Goal: Task Accomplishment & Management: Manage account settings

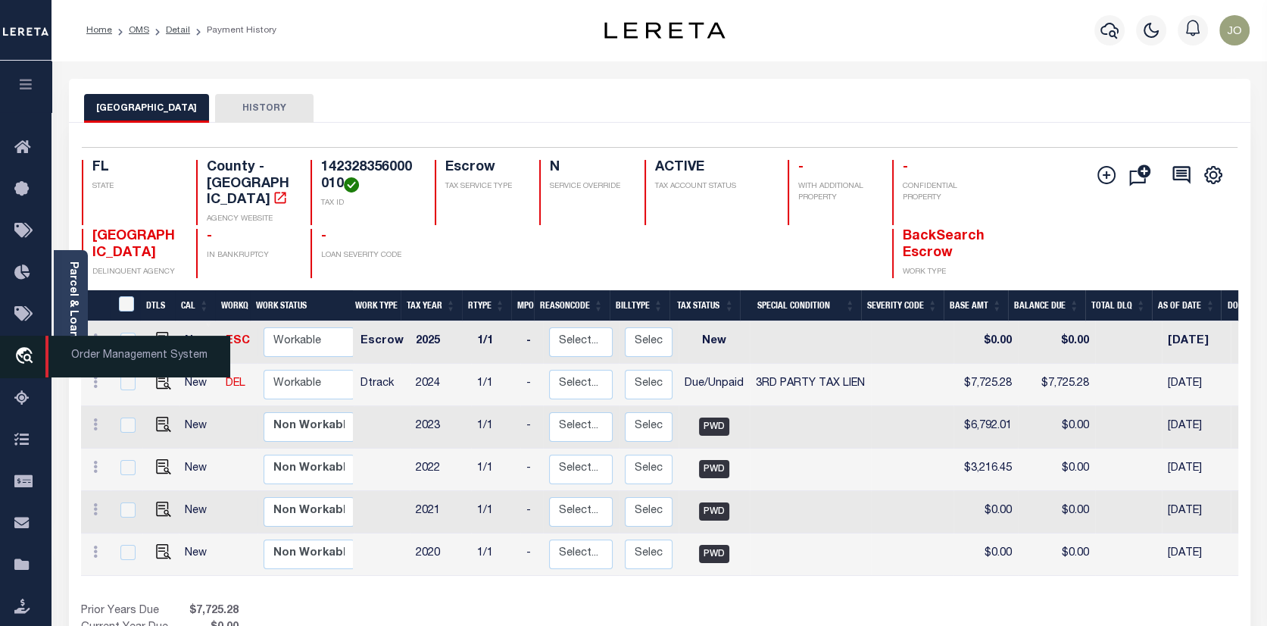
click at [28, 351] on icon "travel_explore" at bounding box center [26, 357] width 24 height 20
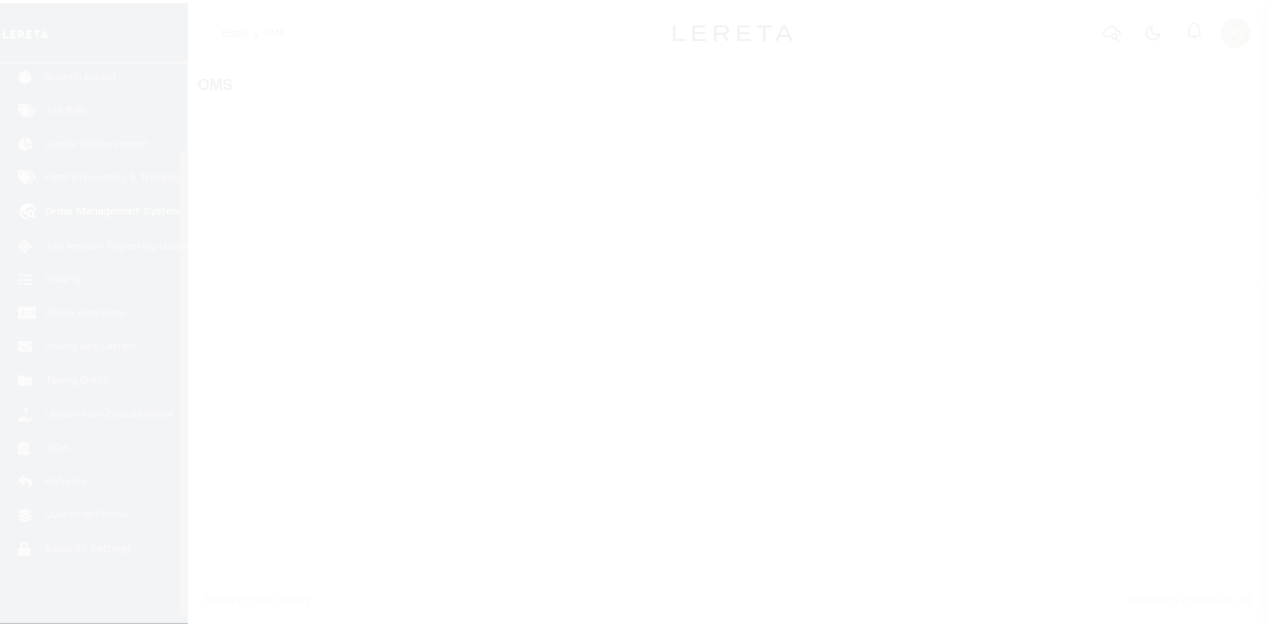
scroll to position [110, 0]
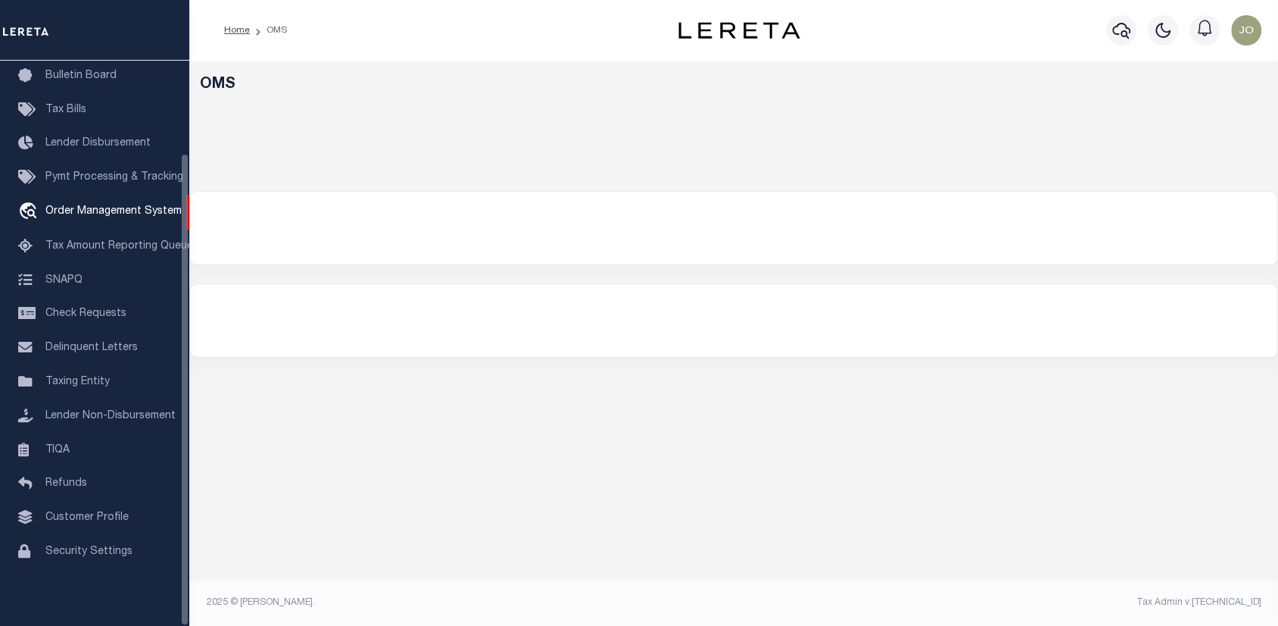
select select "200"
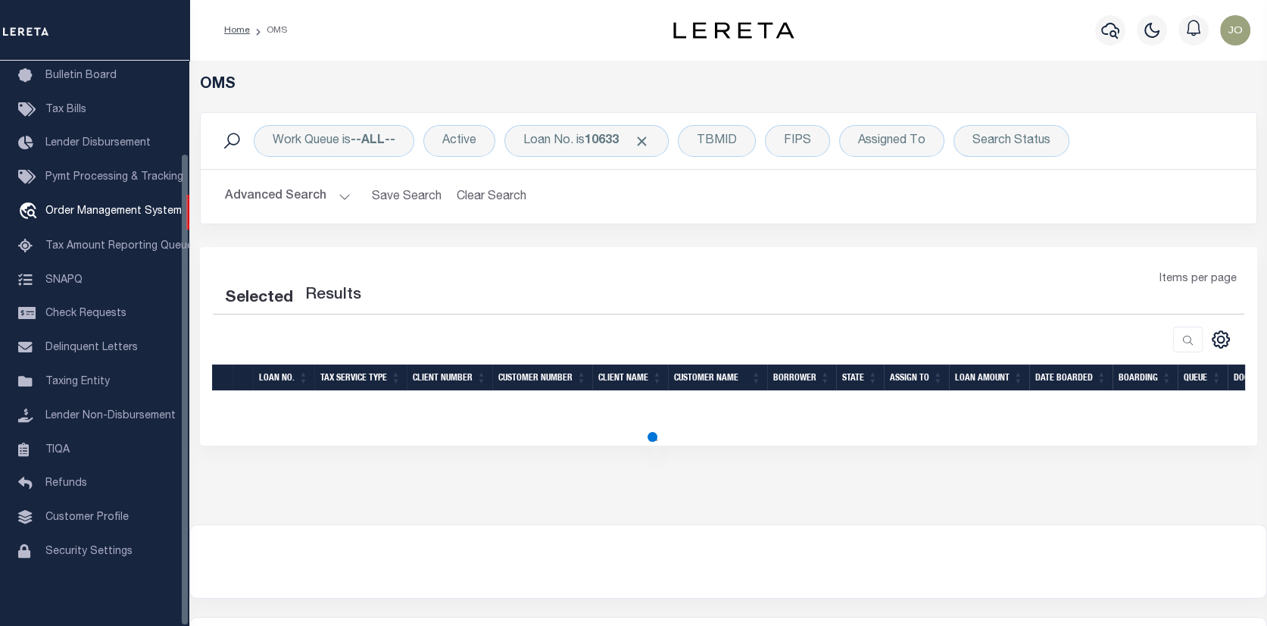
select select "200"
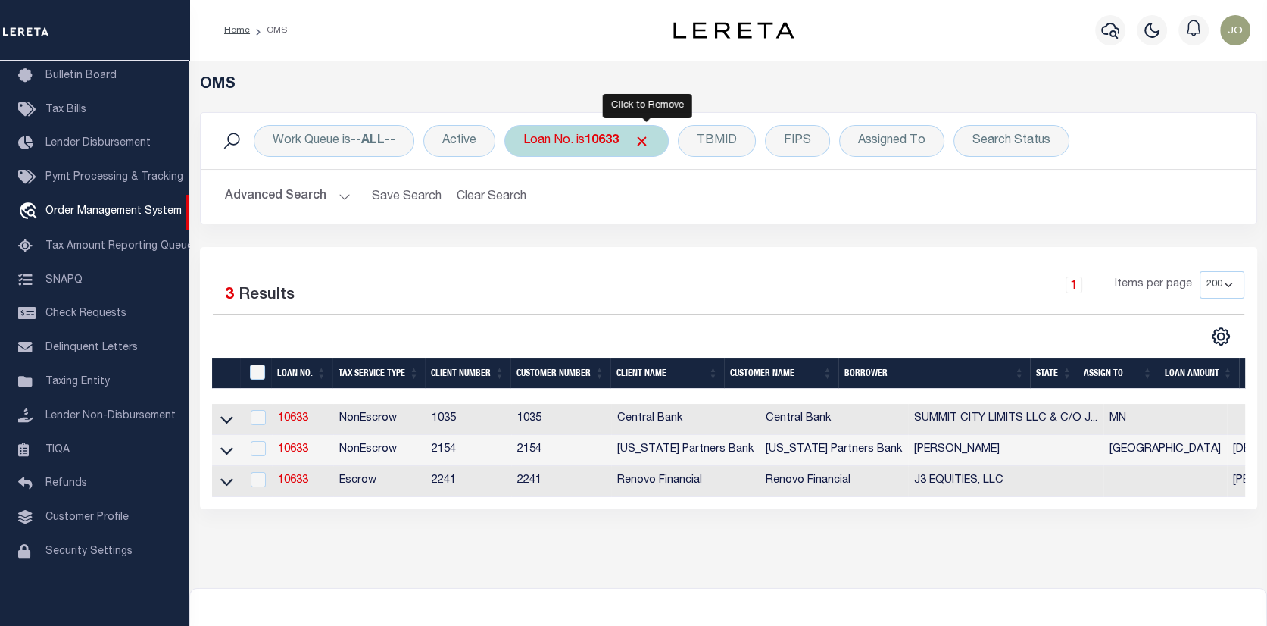
click at [646, 134] on span "Click to Remove" at bounding box center [642, 141] width 16 height 16
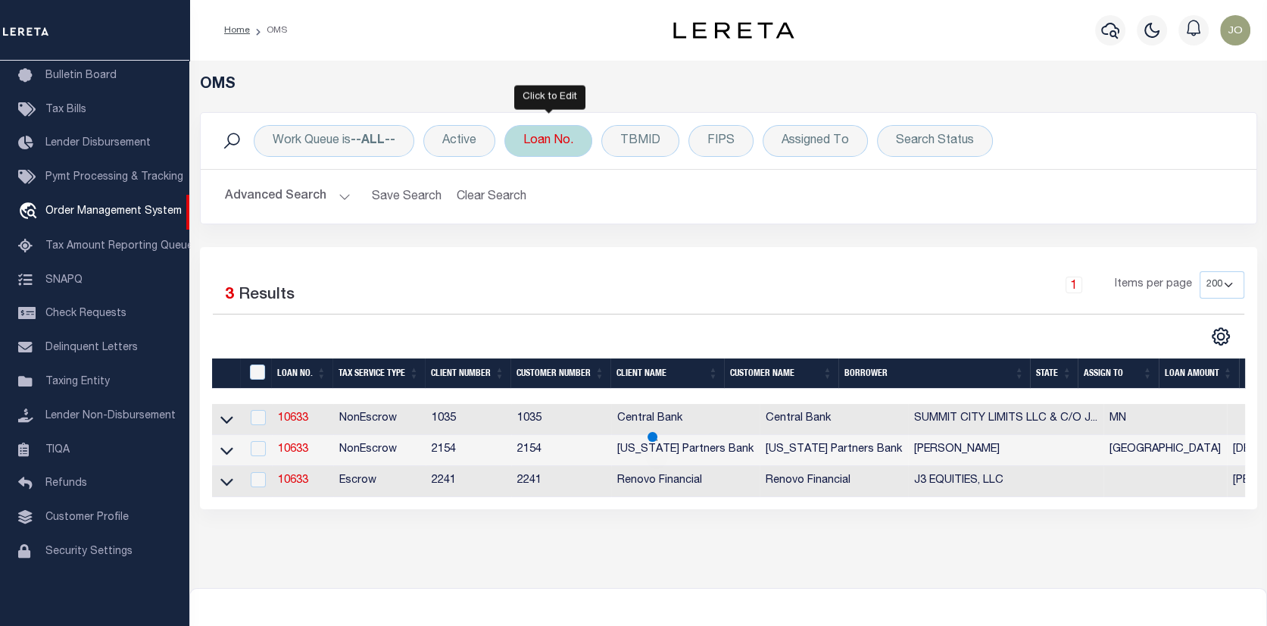
click at [552, 138] on div "Loan No." at bounding box center [548, 141] width 88 height 32
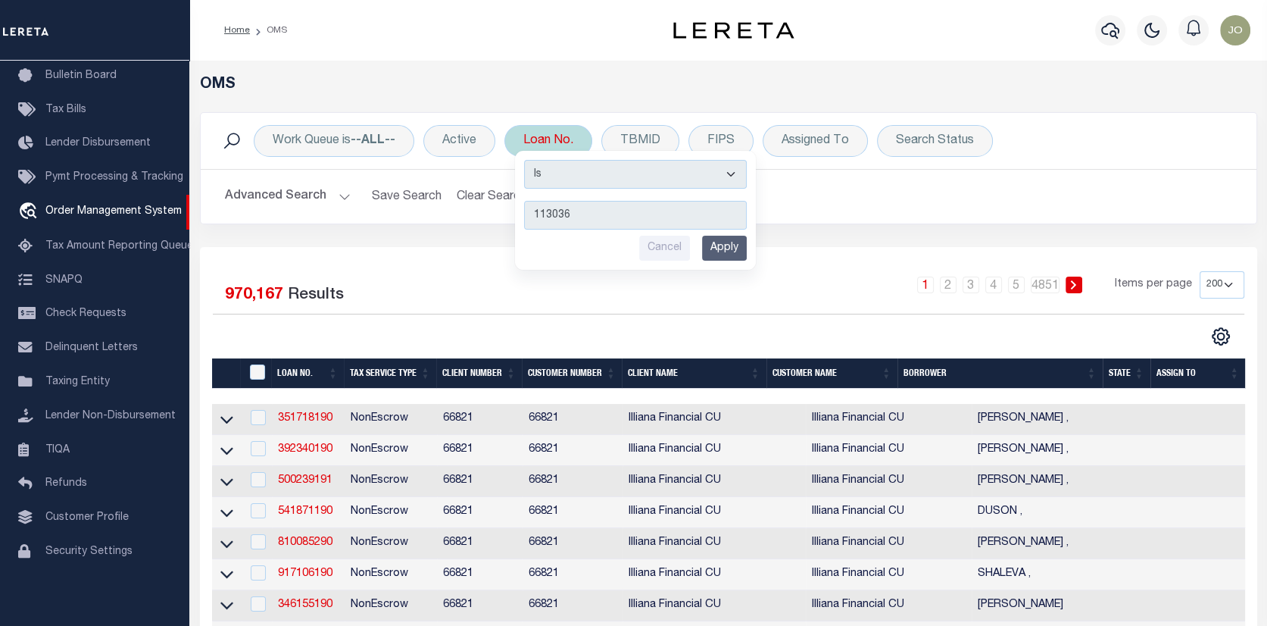
type input "113036"
click at [728, 246] on input "Apply" at bounding box center [724, 248] width 45 height 25
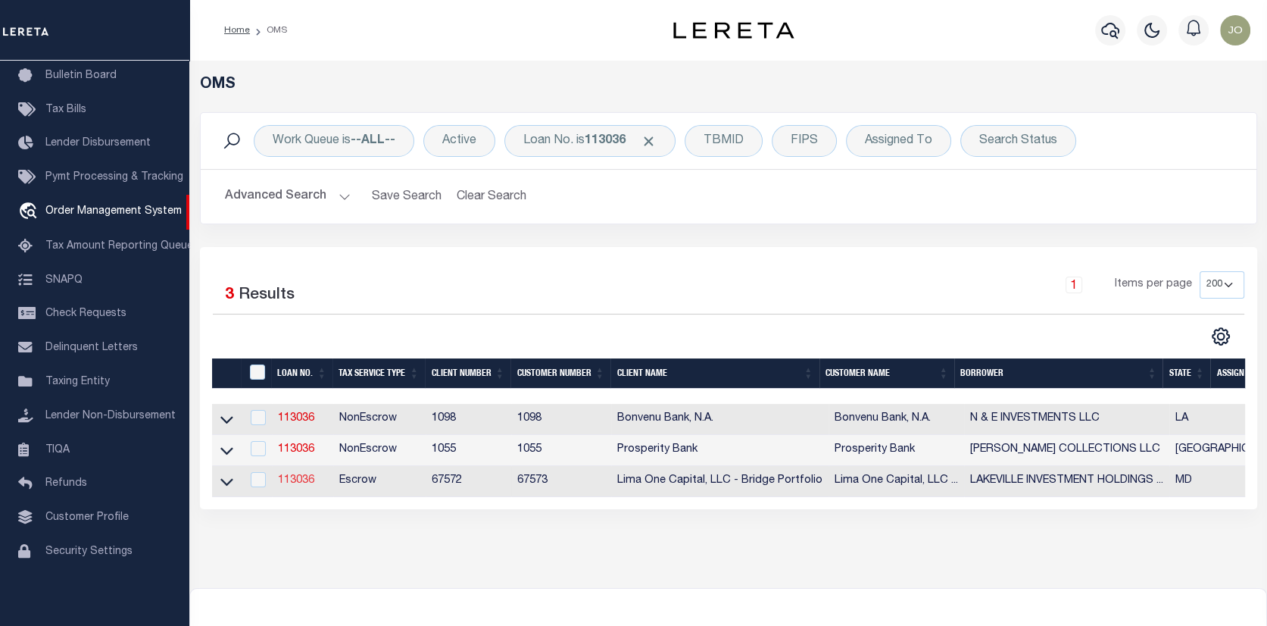
click at [297, 479] on link "113036" at bounding box center [296, 480] width 36 height 11
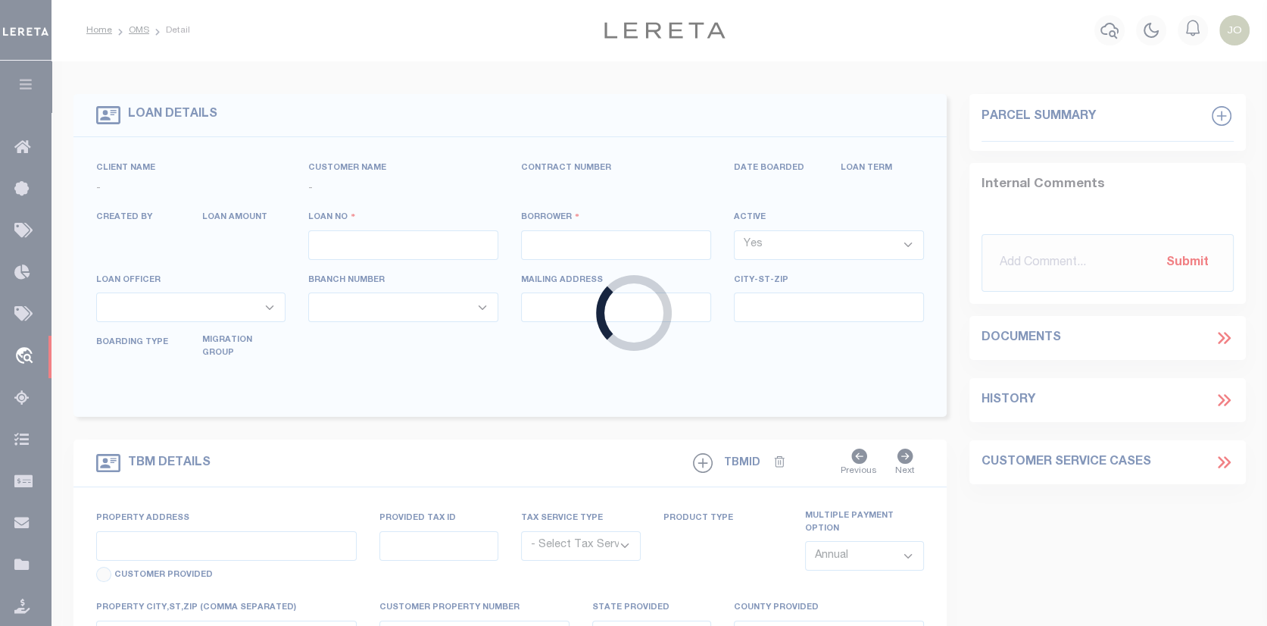
type input "113036"
type input "LAKEVILLE INVESTMENT HOLDINGS II, LL"
select select
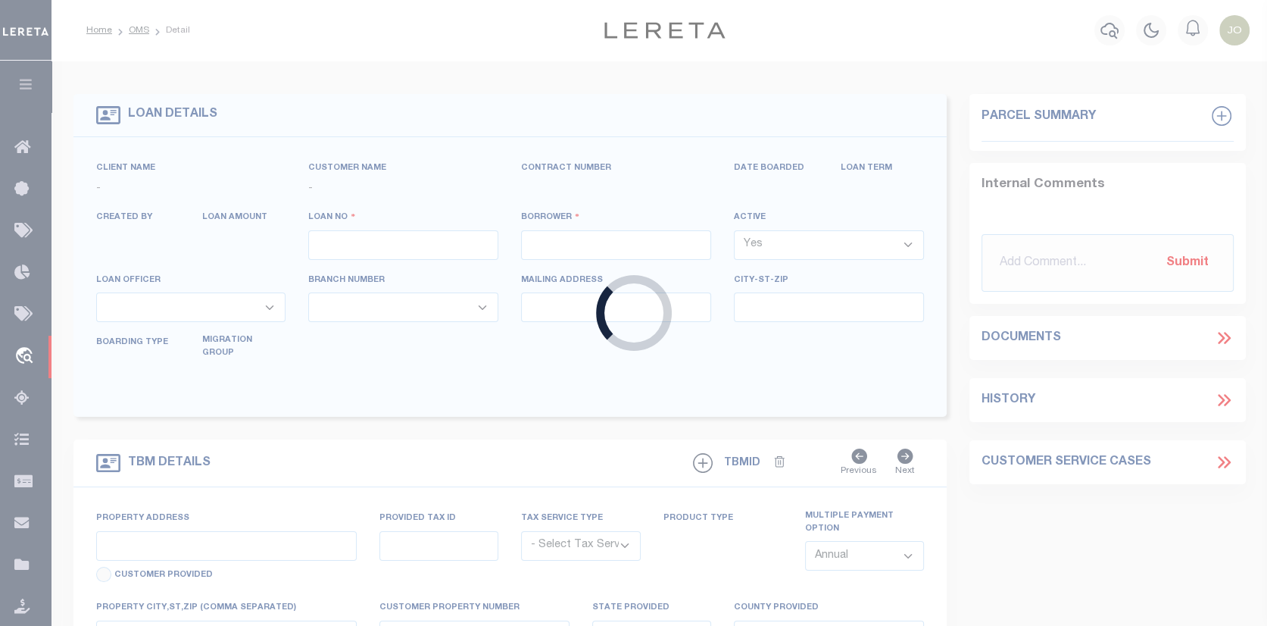
select select
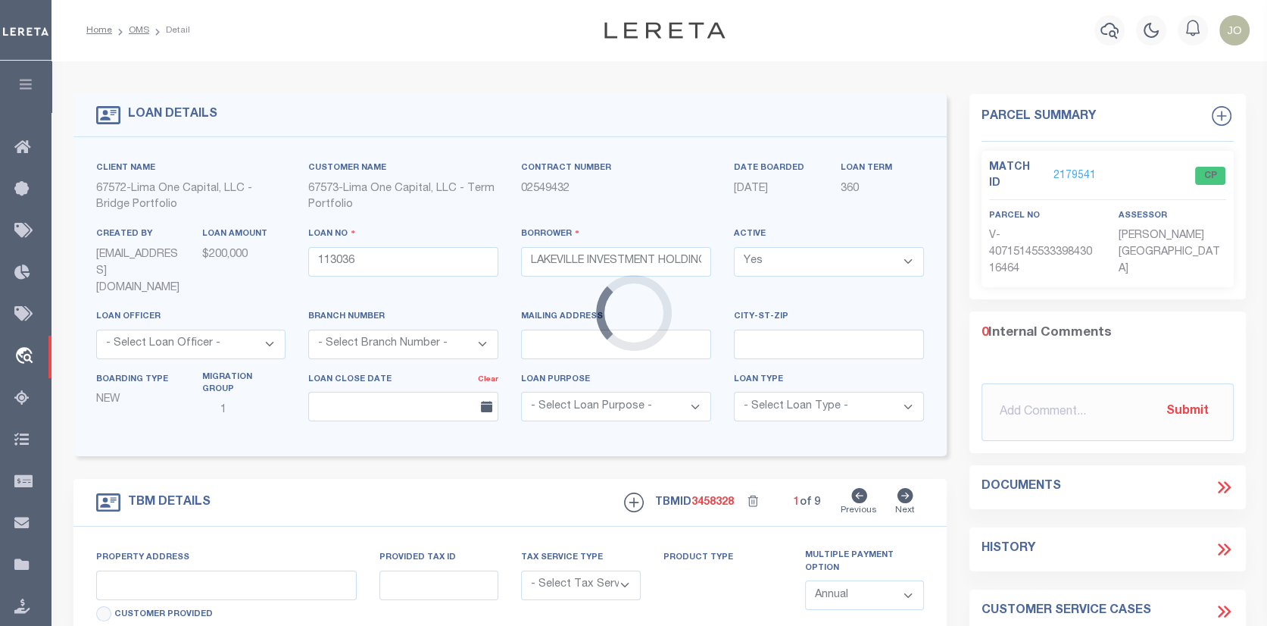
type input "16 SILVERWOOD CIRCLE, UNIT 4"
radio input "true"
select select "Escrow"
type input "ANNAPOLIS MD 21403"
type input "113036-1"
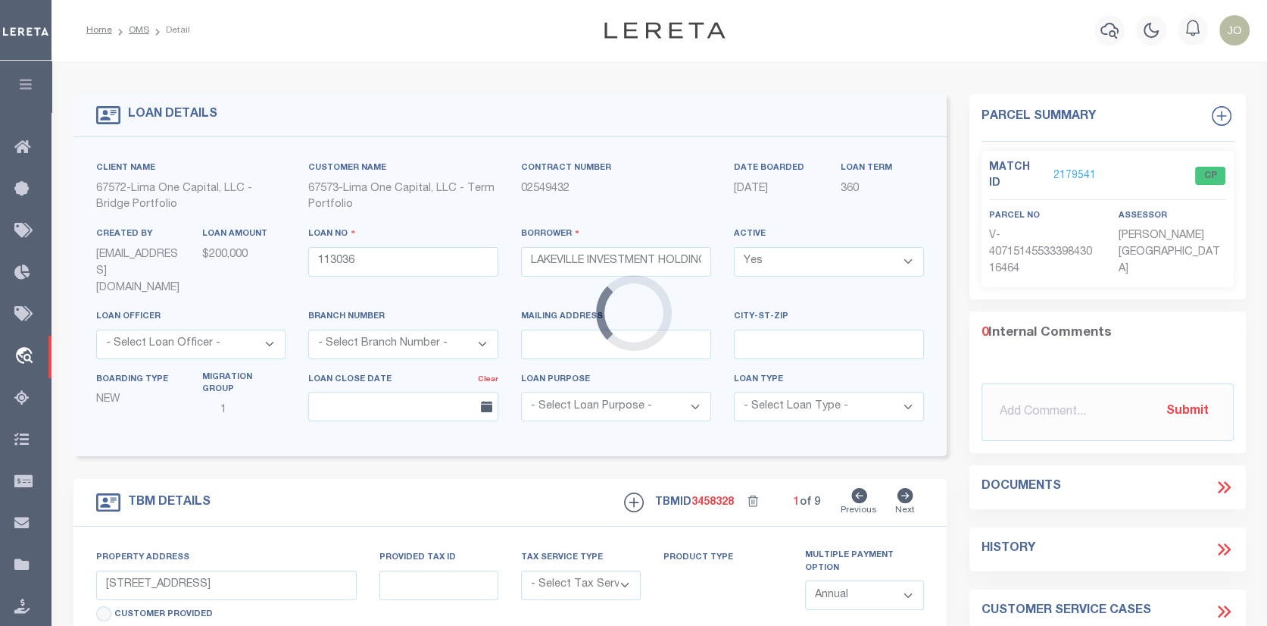
type input "MD"
type textarea "COLLECTOR: ENTITY: PARCEL: 20621290018456"
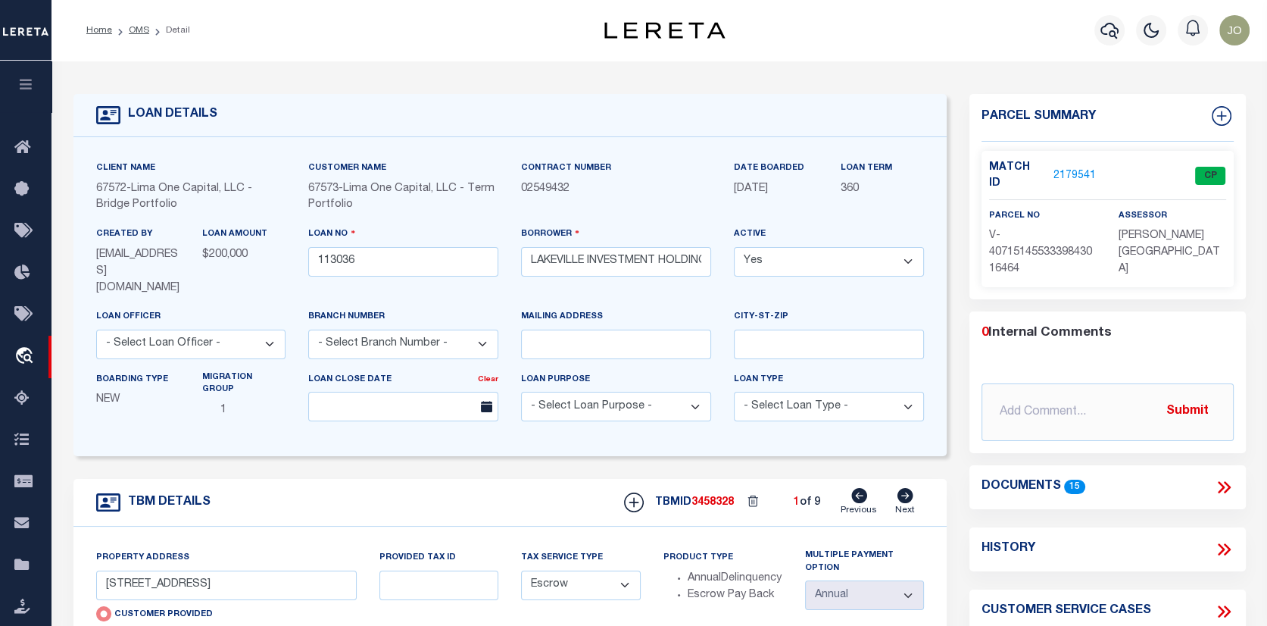
click at [1082, 168] on link "2179541" at bounding box center [1074, 176] width 42 height 16
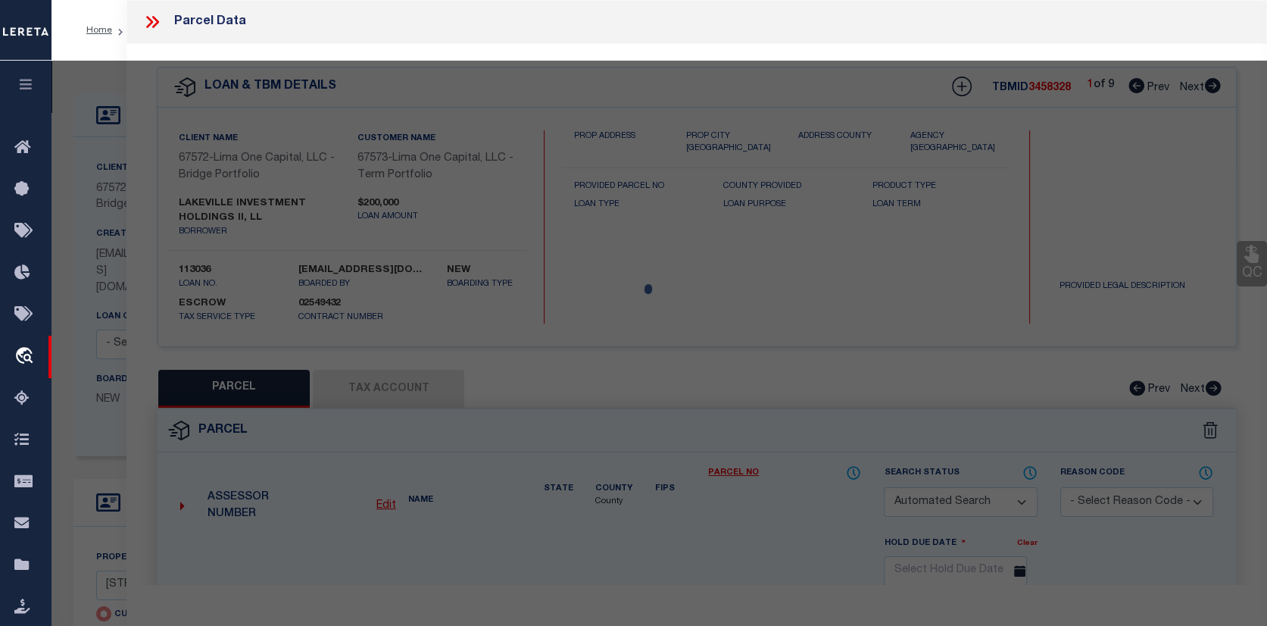
checkbox input "false"
select select "CP"
select select "AGW"
select select
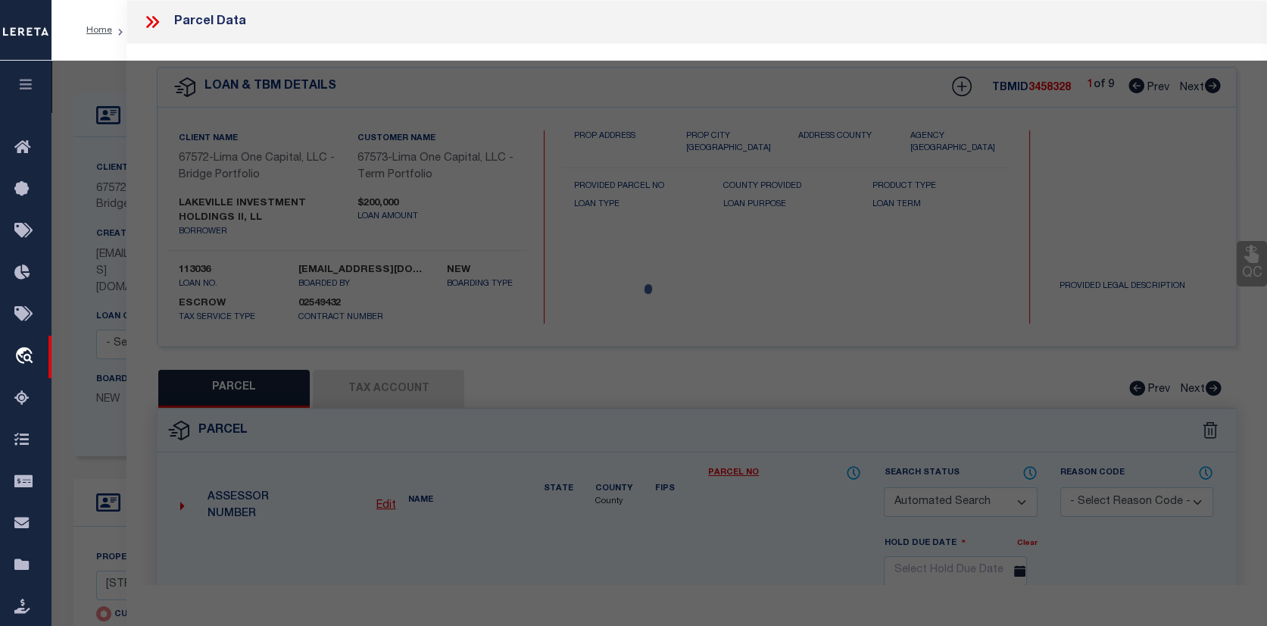
type input "16 SILVERWOOD CIRCLE, UNIT 4"
checkbox input "false"
type input "ANNAPOLIS MD 21403"
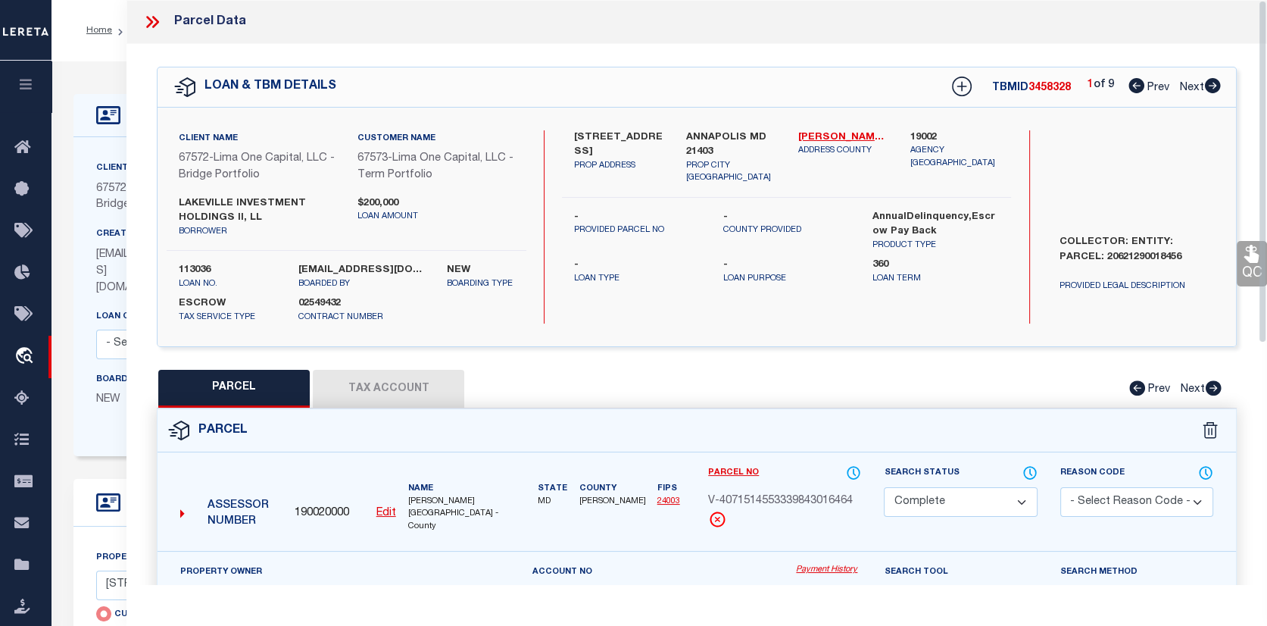
click at [838, 563] on link "Payment History" at bounding box center [828, 569] width 65 height 13
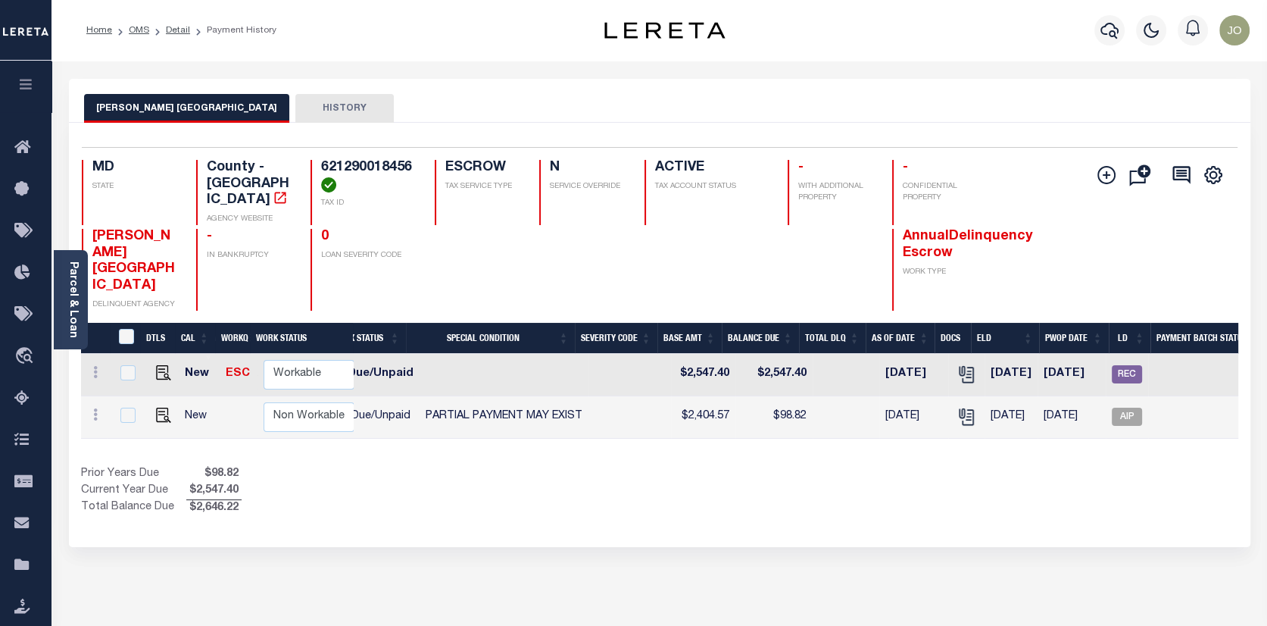
scroll to position [0, 406]
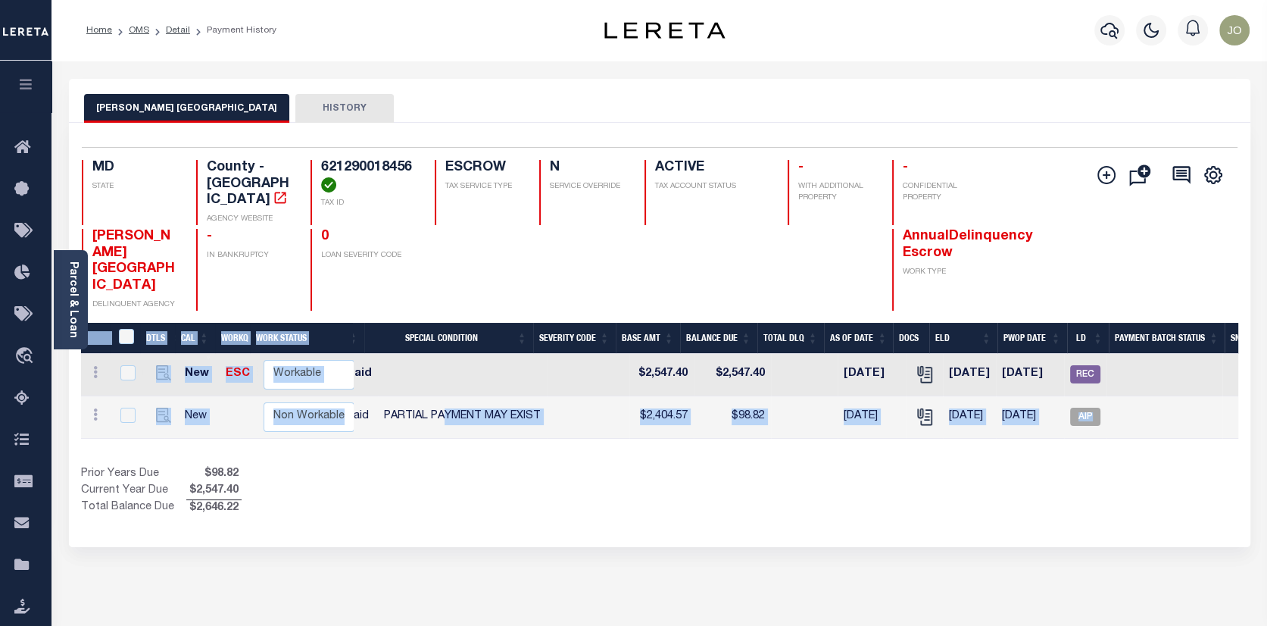
drag, startPoint x: 429, startPoint y: 407, endPoint x: 110, endPoint y: 420, distance: 319.1
click at [110, 420] on div "DTLS CAL WorkQ Work Status Work Type Tax Year RType MPO ReasonCode BillType Tax…" at bounding box center [659, 420] width 1157 height 194
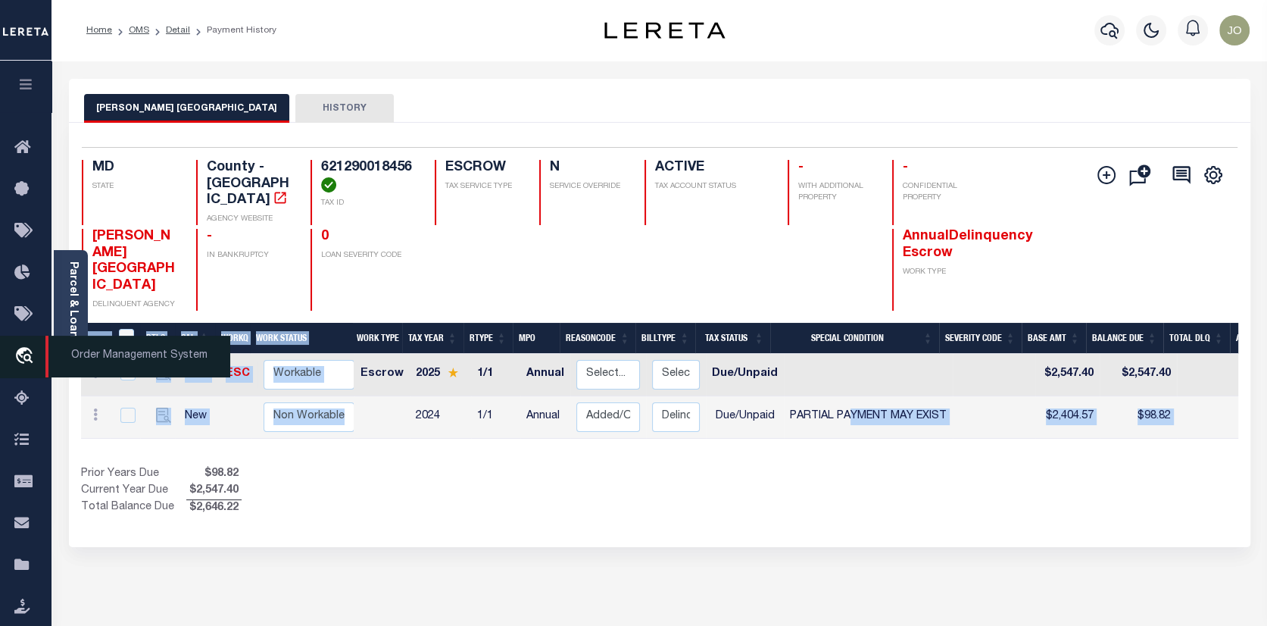
click at [27, 352] on icon "travel_explore" at bounding box center [26, 357] width 24 height 20
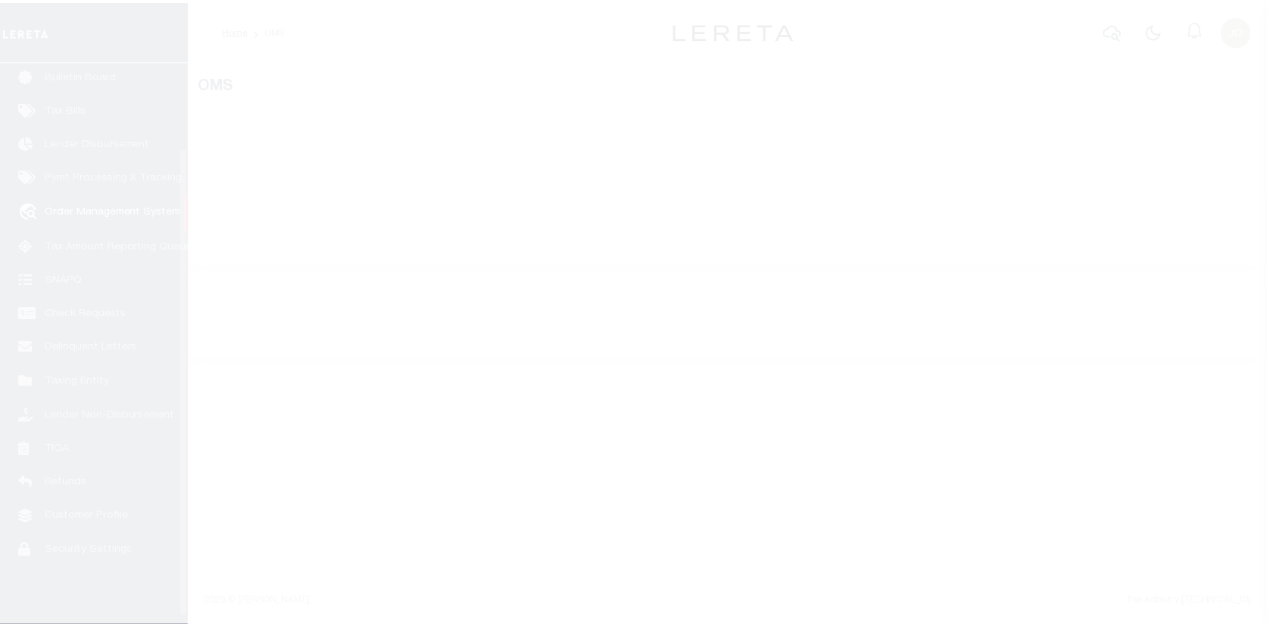
scroll to position [110, 0]
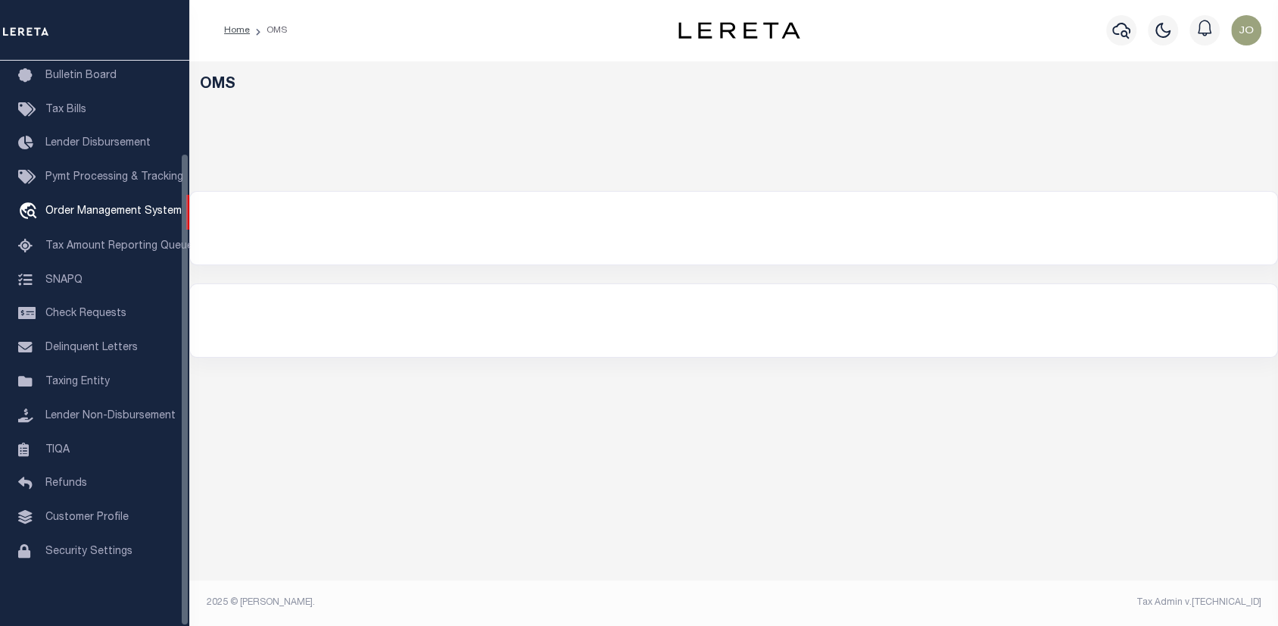
select select "200"
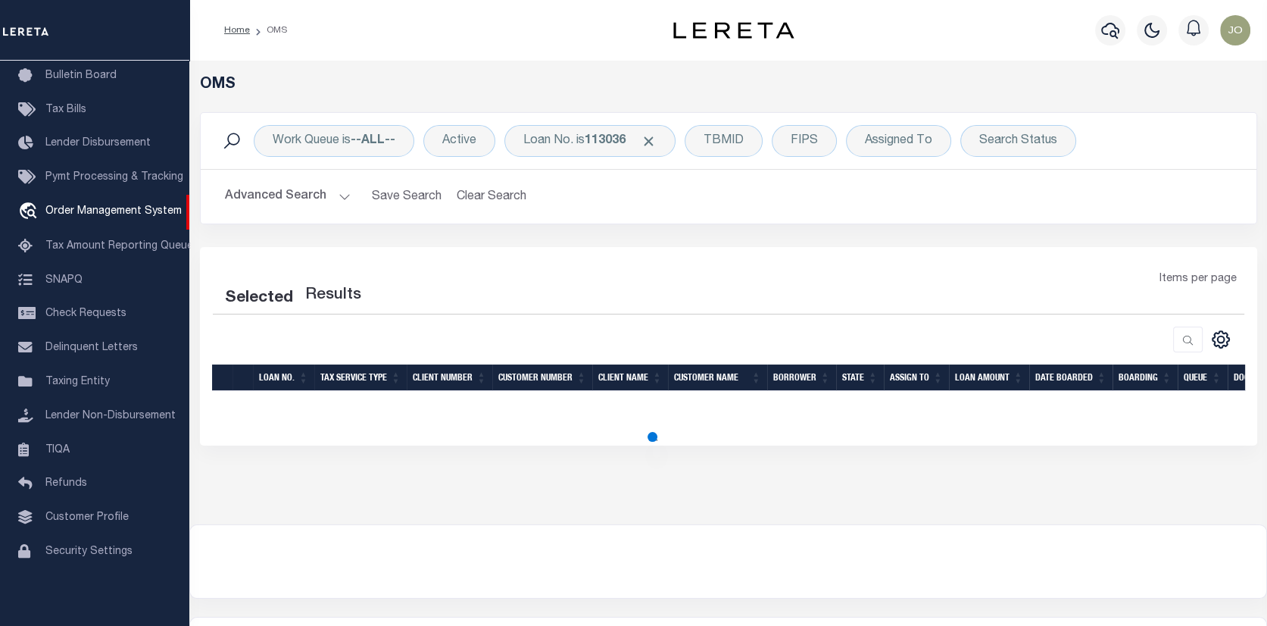
select select "200"
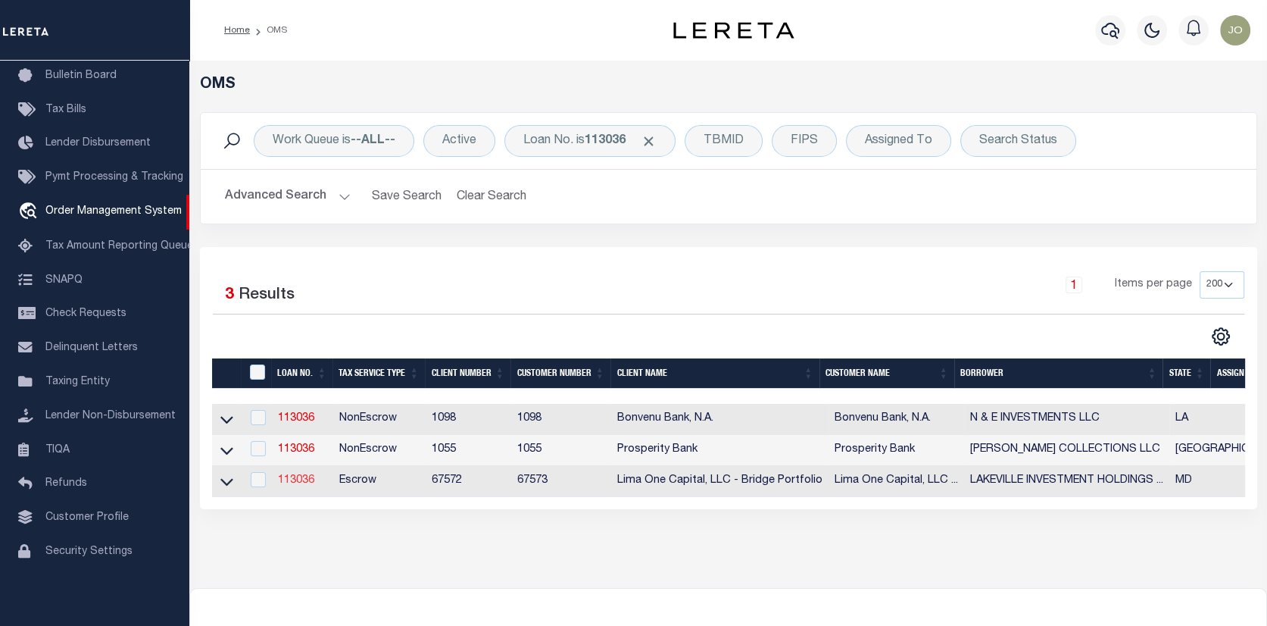
click at [301, 485] on link "113036" at bounding box center [296, 480] width 36 height 11
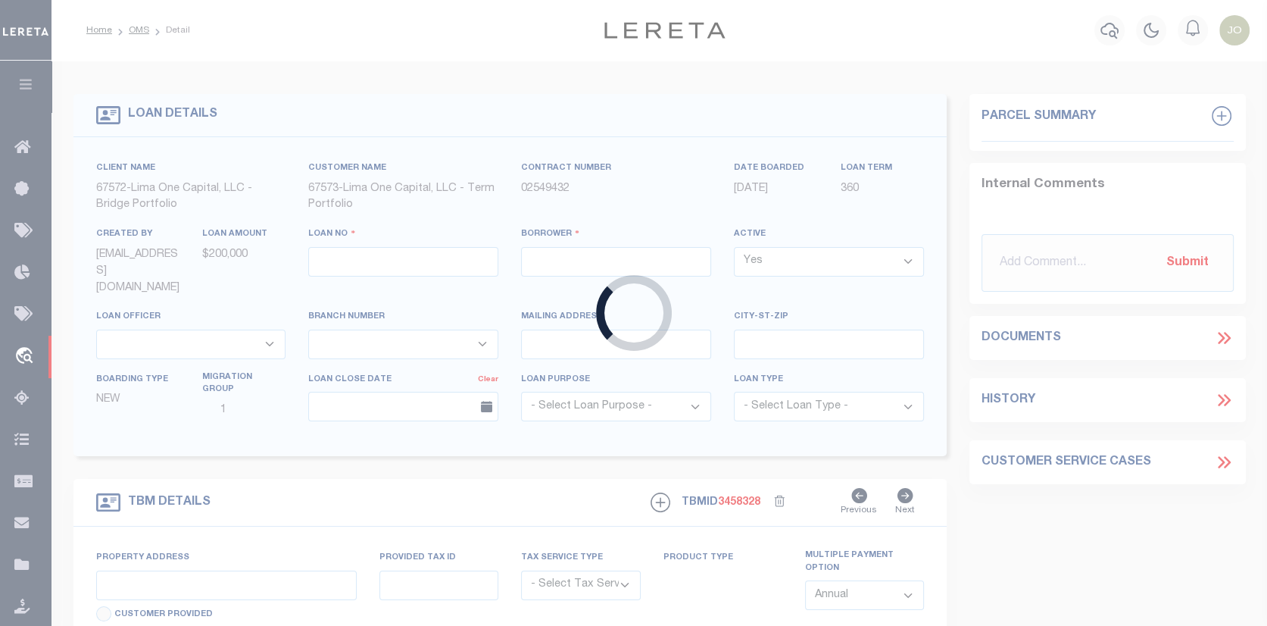
type input "113036"
type input "LAKEVILLE INVESTMENT HOLDINGS II, LL"
select select
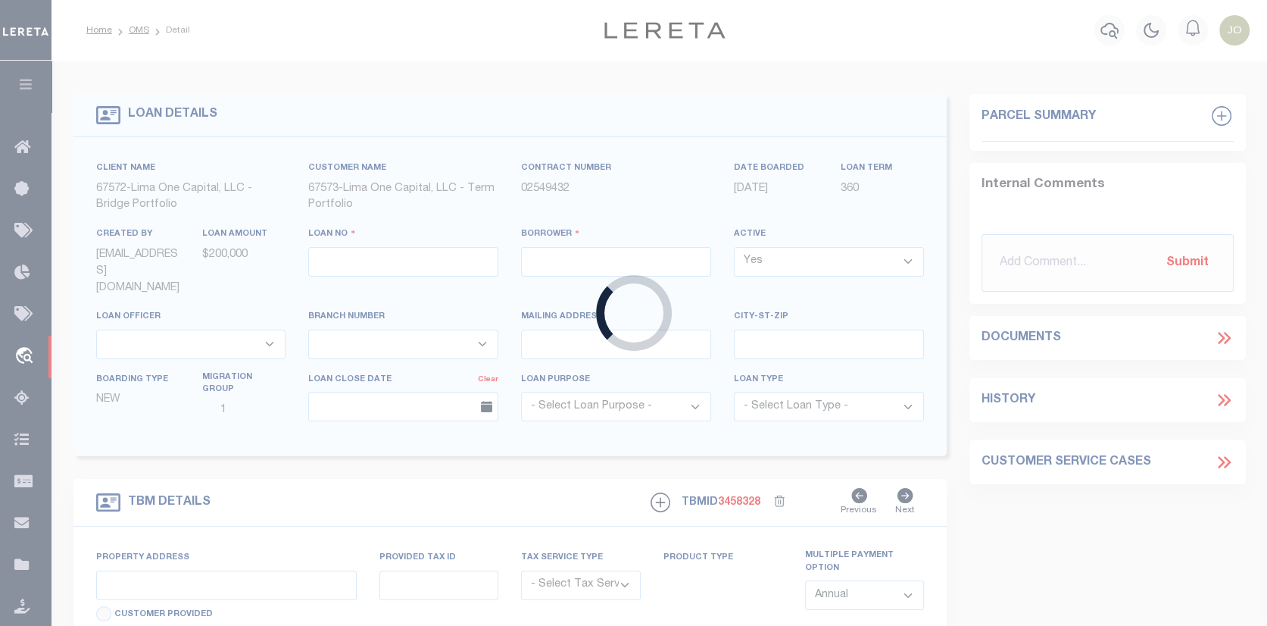
select select
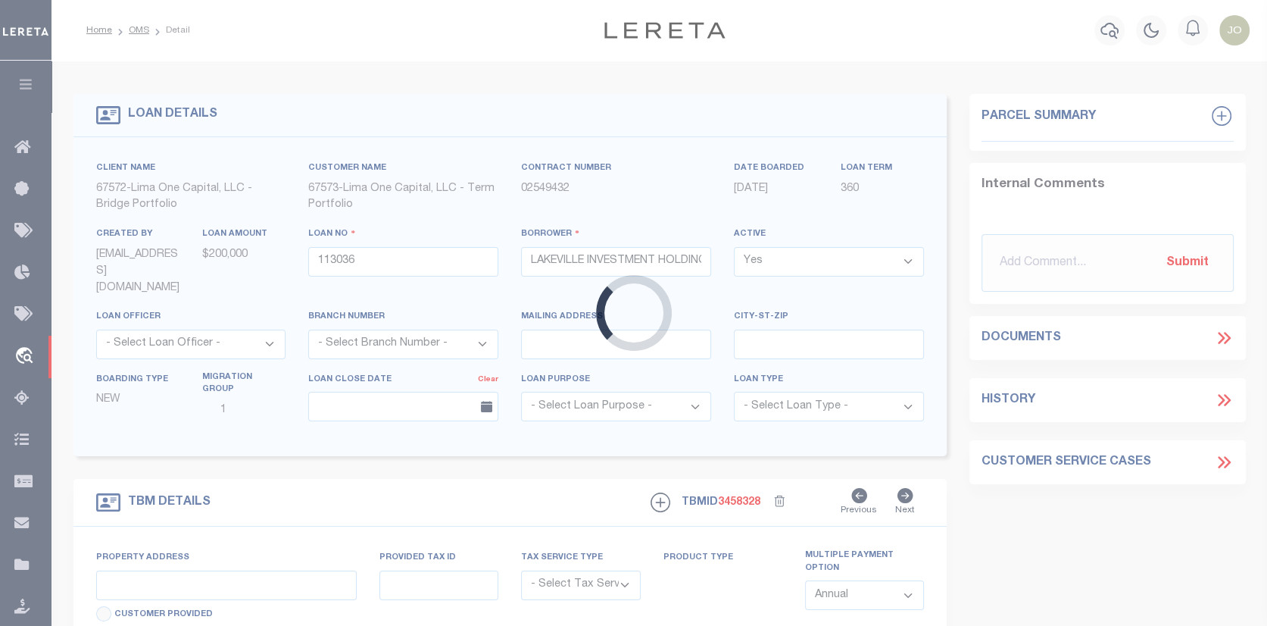
type input "16 SILVERWOOD CIRCLE, UNIT 4"
radio input "true"
select select "Escrow"
type input "ANNAPOLIS MD 21403"
type input "113036-1"
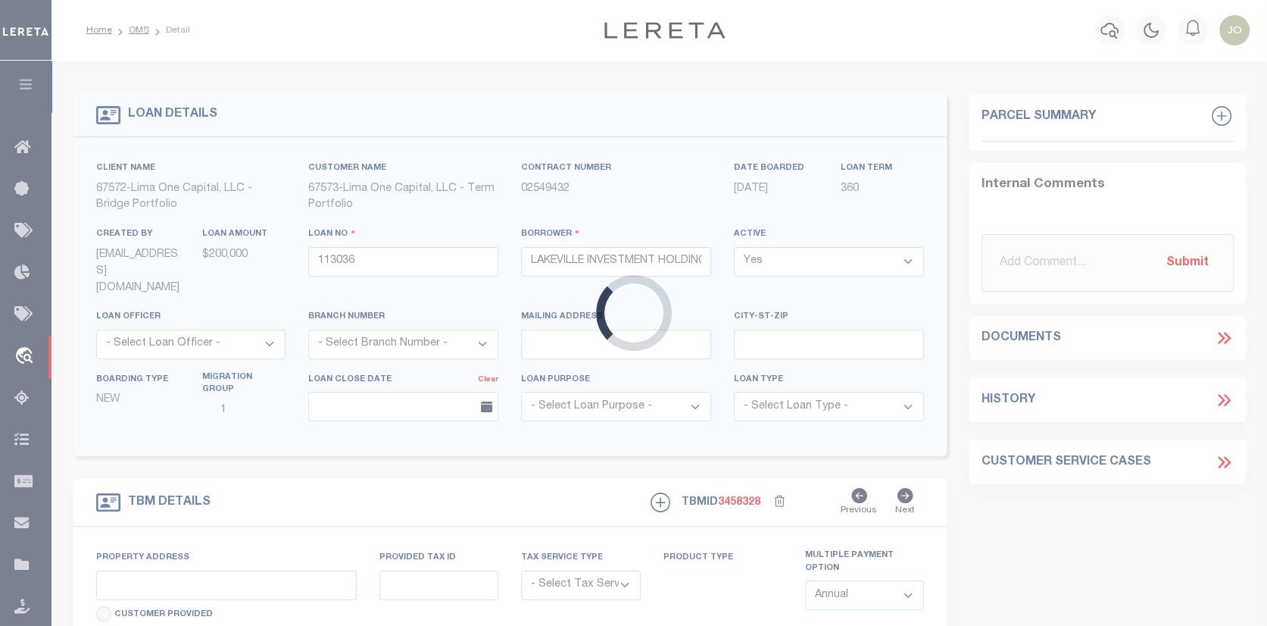
type input "MD"
type textarea "COLLECTOR: ENTITY: PARCEL: 20621290018456"
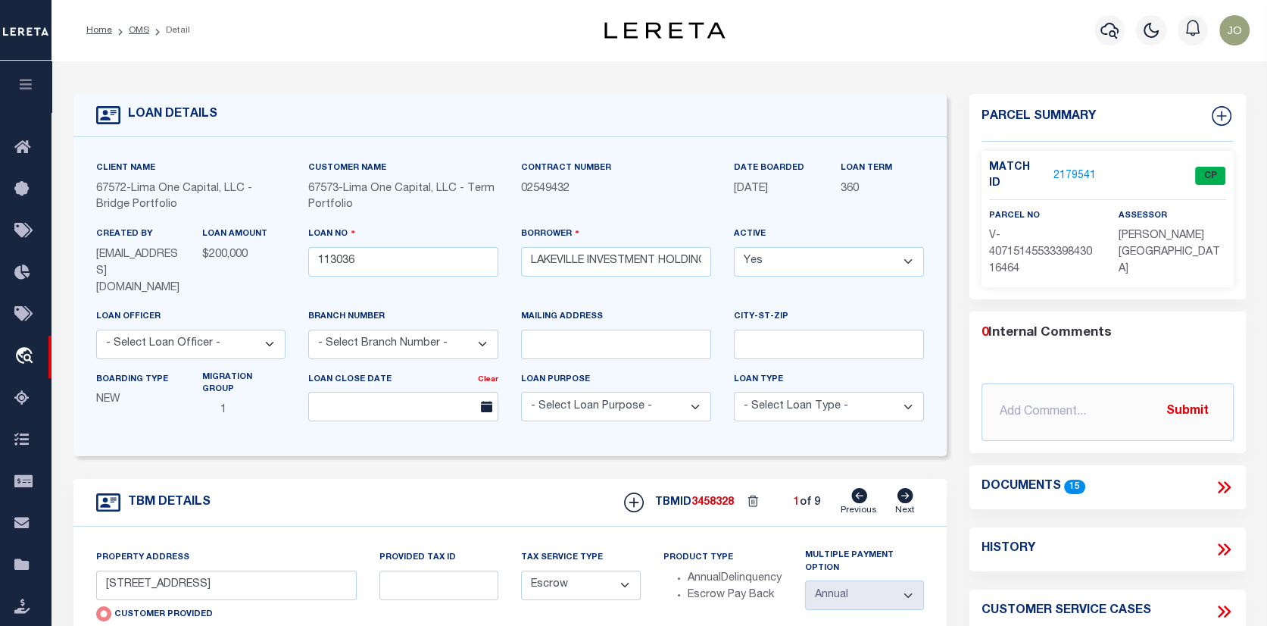
click at [900, 488] on icon at bounding box center [905, 495] width 16 height 15
type input "142 GEORGETOWN ROAD, UNIT 9"
radio input "false"
type input "113036-2"
click at [858, 488] on icon at bounding box center [859, 495] width 16 height 15
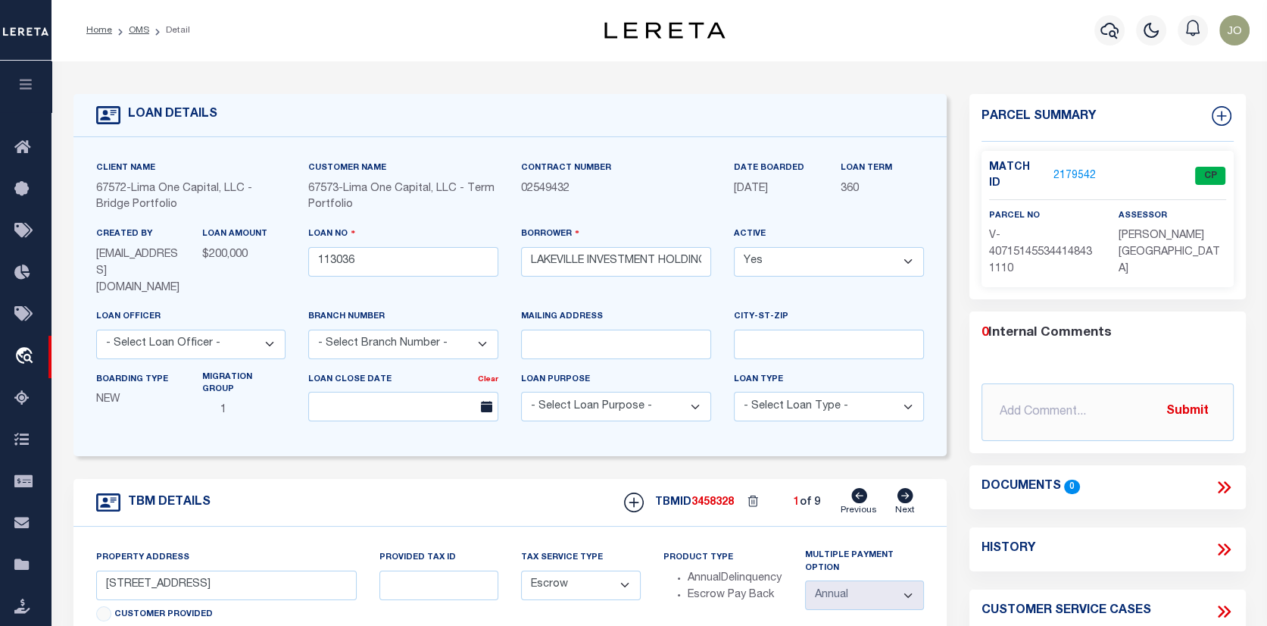
type input "16 SILVERWOOD CIRCLE, UNIT 4"
radio input "true"
type input "113036-1"
click at [908, 488] on icon at bounding box center [905, 495] width 16 height 15
type input "142 GEORGETOWN ROAD, UNIT 9"
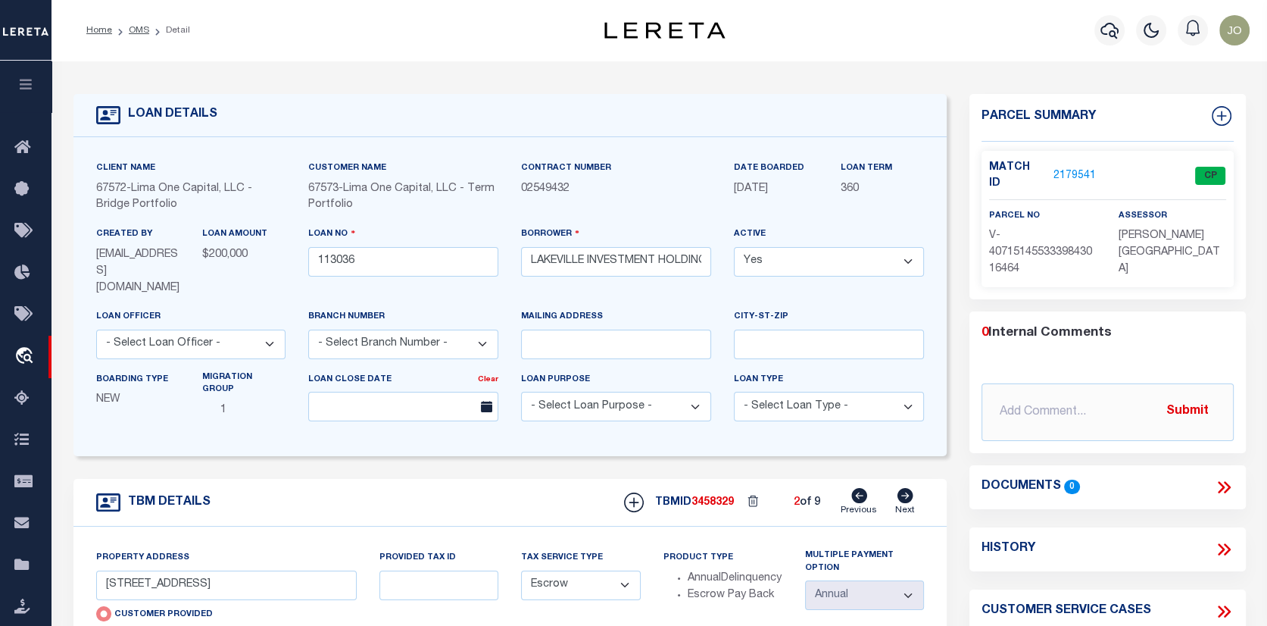
radio input "false"
type input "113036-2"
click at [903, 488] on icon at bounding box center [905, 495] width 16 height 15
type input "203I VICTOR PARKWAY"
type input "113036-3"
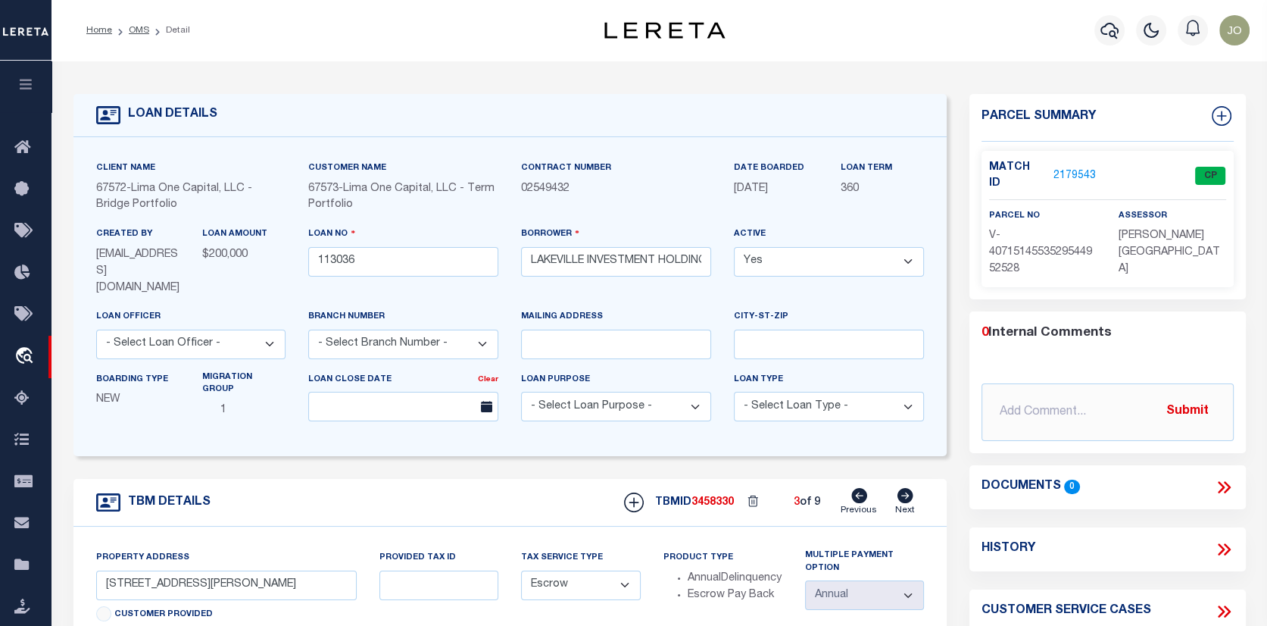
click at [903, 488] on icon at bounding box center [905, 495] width 16 height 15
type input "208 REBECCA ANN COURT"
type input "MILLERSVILLE MD 21108"
type input "113036-4"
click at [903, 488] on icon at bounding box center [905, 495] width 16 height 15
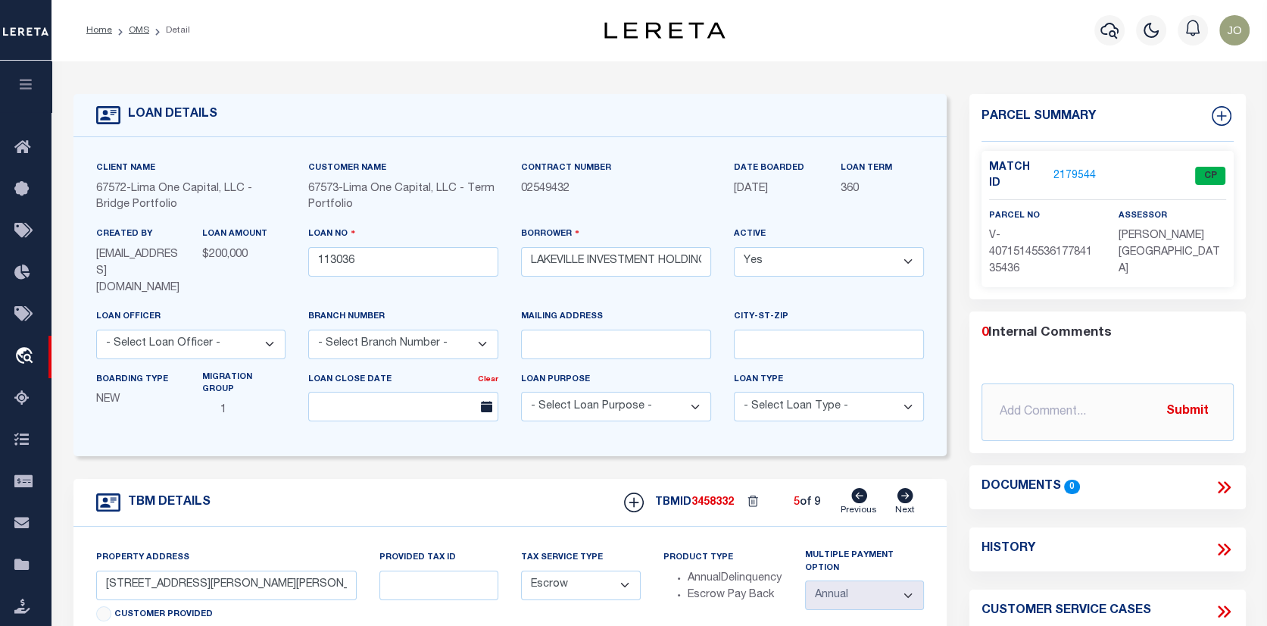
type input "208B VICTOR PARKWAY"
type input "ANNAPOLIS MD 21403"
type input "113036-5"
click at [903, 488] on icon at bounding box center [905, 495] width 16 height 15
type input "213C VICTOR PARKWAY"
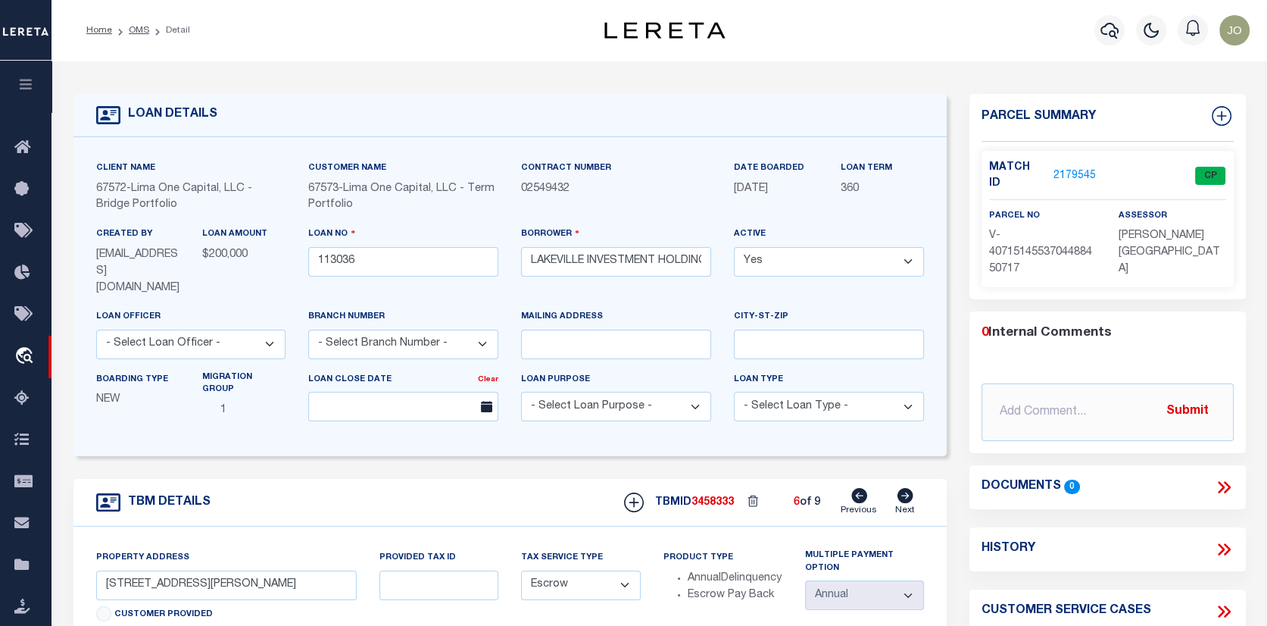
type input "113036-6"
click at [903, 488] on icon at bounding box center [905, 495] width 16 height 15
type input "213D VICTOR PARKWAY"
type input "113036-7"
click at [903, 488] on icon at bounding box center [905, 495] width 16 height 15
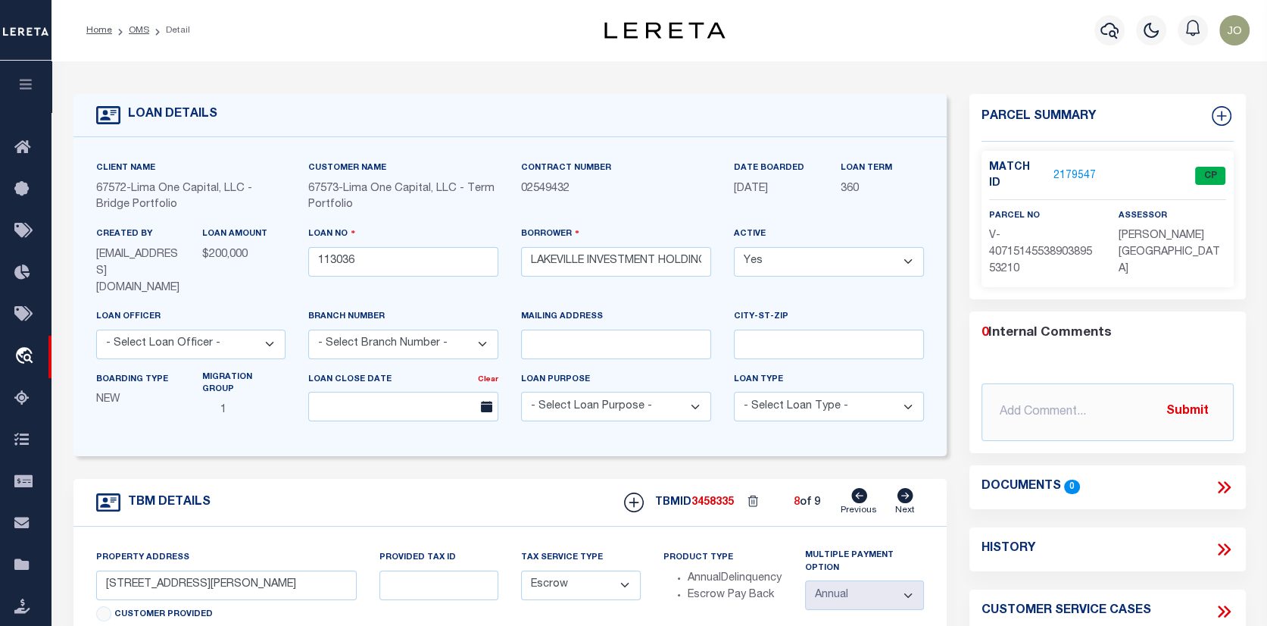
type input "702 GLENWOOD STREET, UNIT 38"
type input "113036-8"
click at [903, 488] on icon at bounding box center [905, 495] width 16 height 15
type input "2054 QUAKER WAY, UNIT 7"
type input "ANNAPOLIS MD 21401"
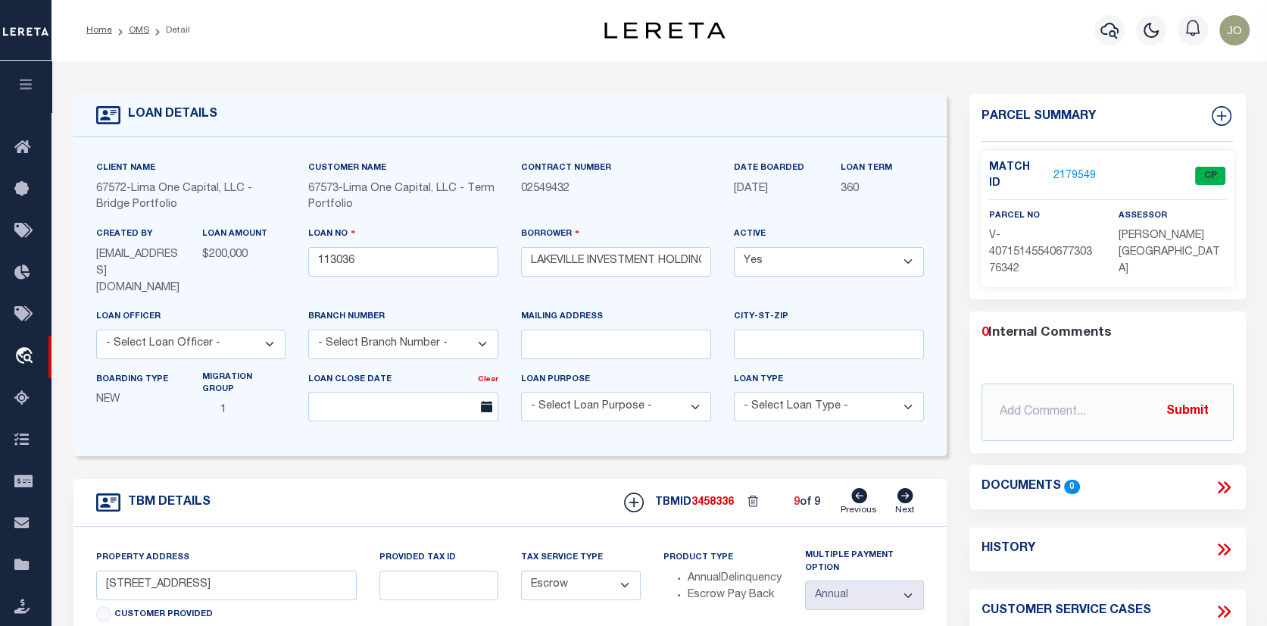
type input "113036-9"
click at [910, 488] on icon at bounding box center [905, 495] width 16 height 15
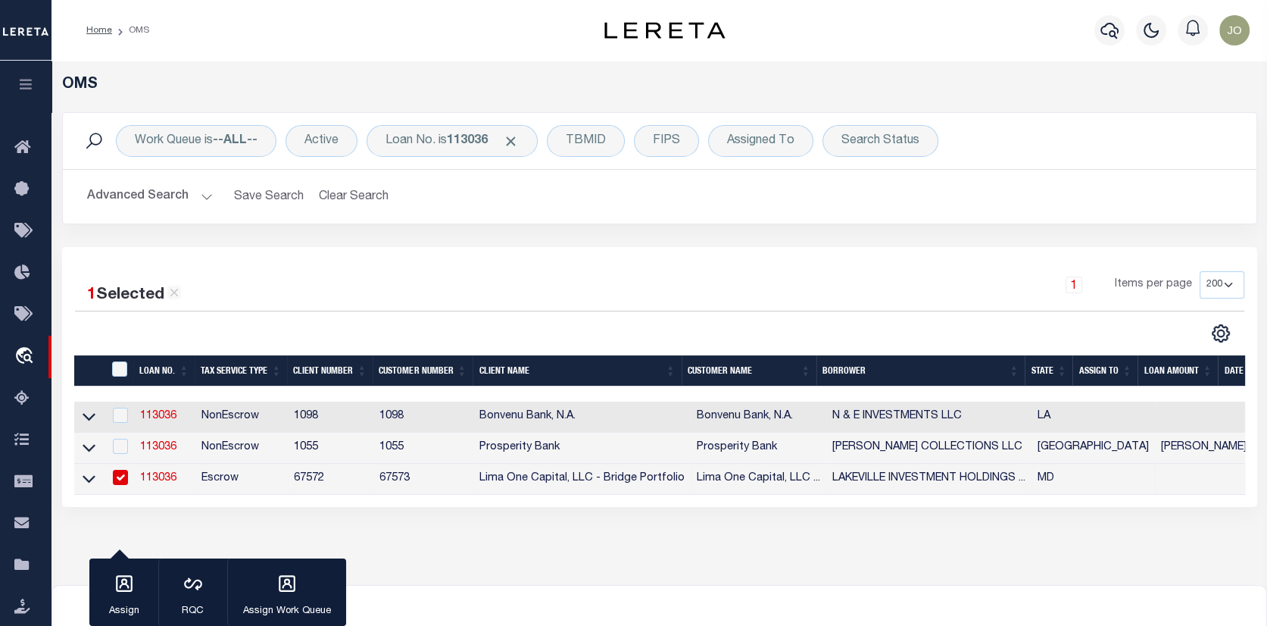
click at [155, 480] on link "113036" at bounding box center [158, 478] width 36 height 11
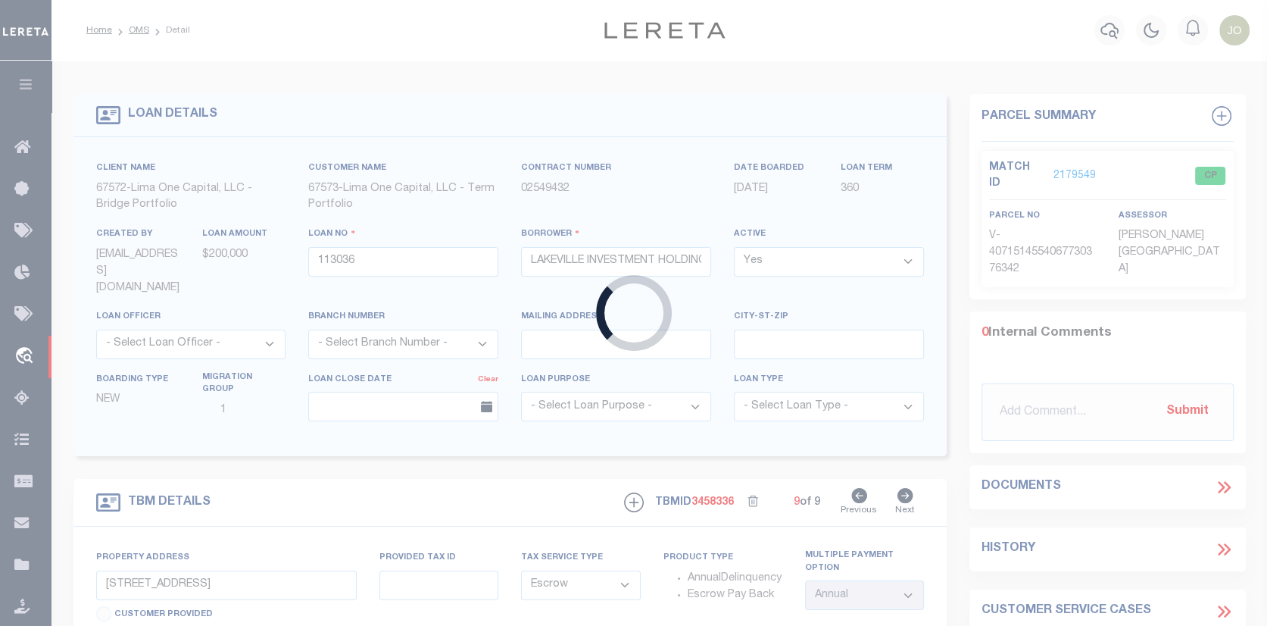
select select
type input "16 SILVERWOOD CIRCLE, UNIT 4"
radio input "true"
select select "Escrow"
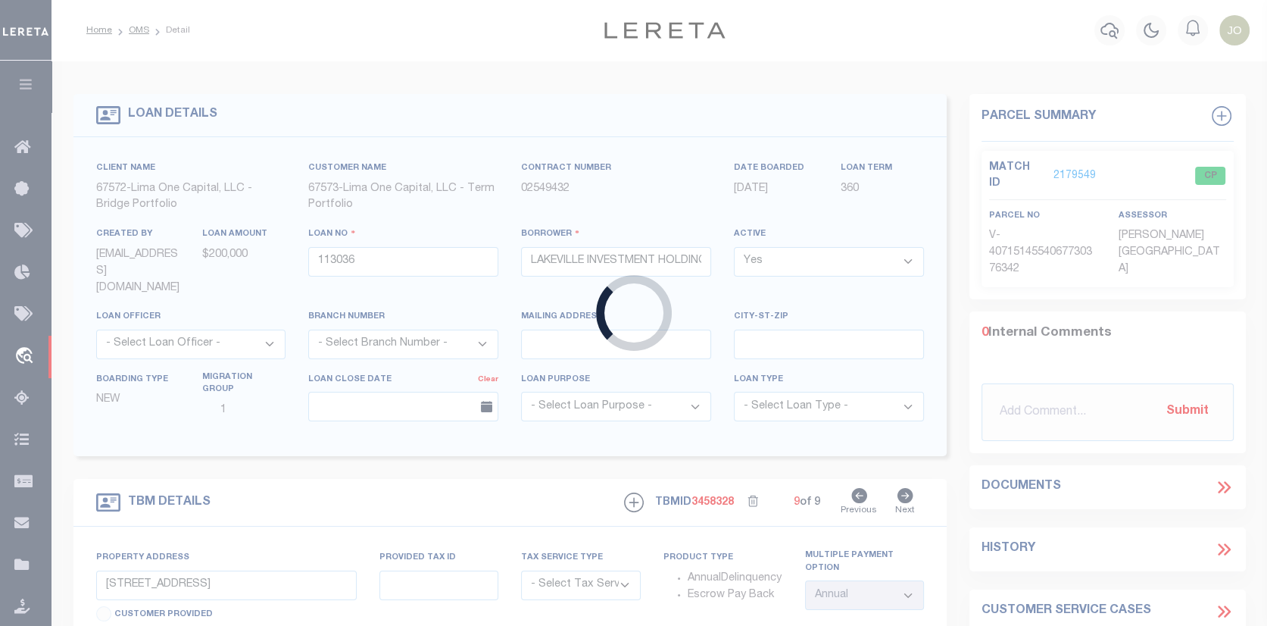
type input "ANNAPOLIS MD 21403"
type input "113036-1"
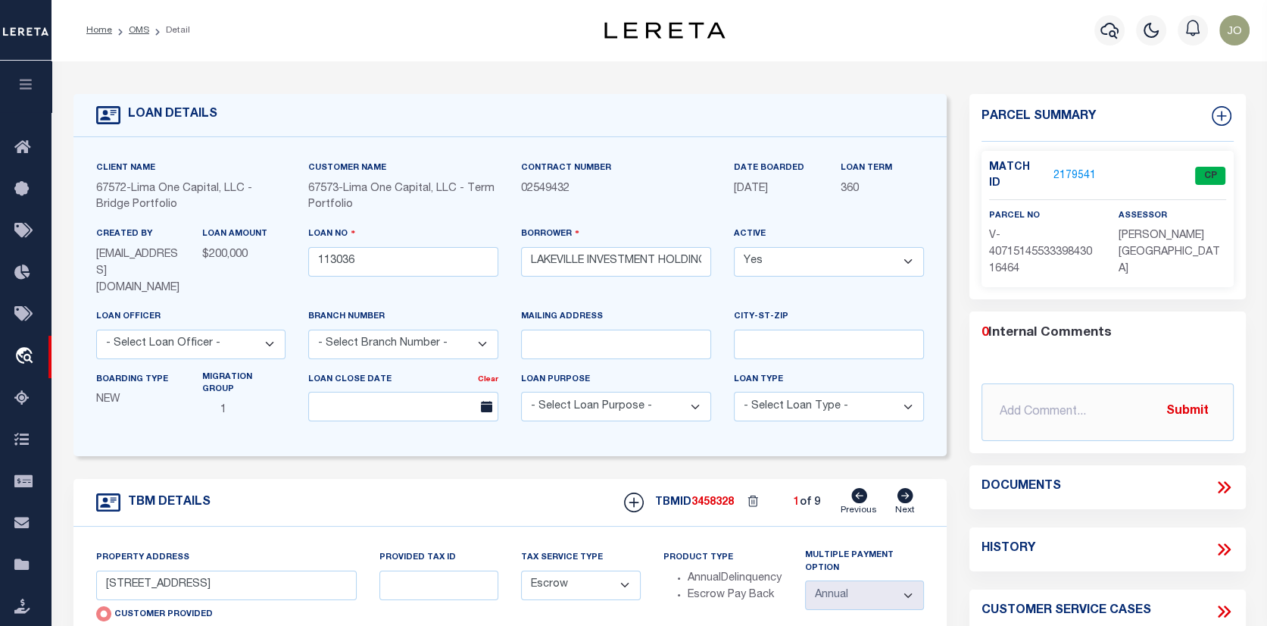
click at [1083, 170] on link "2179541" at bounding box center [1074, 176] width 42 height 16
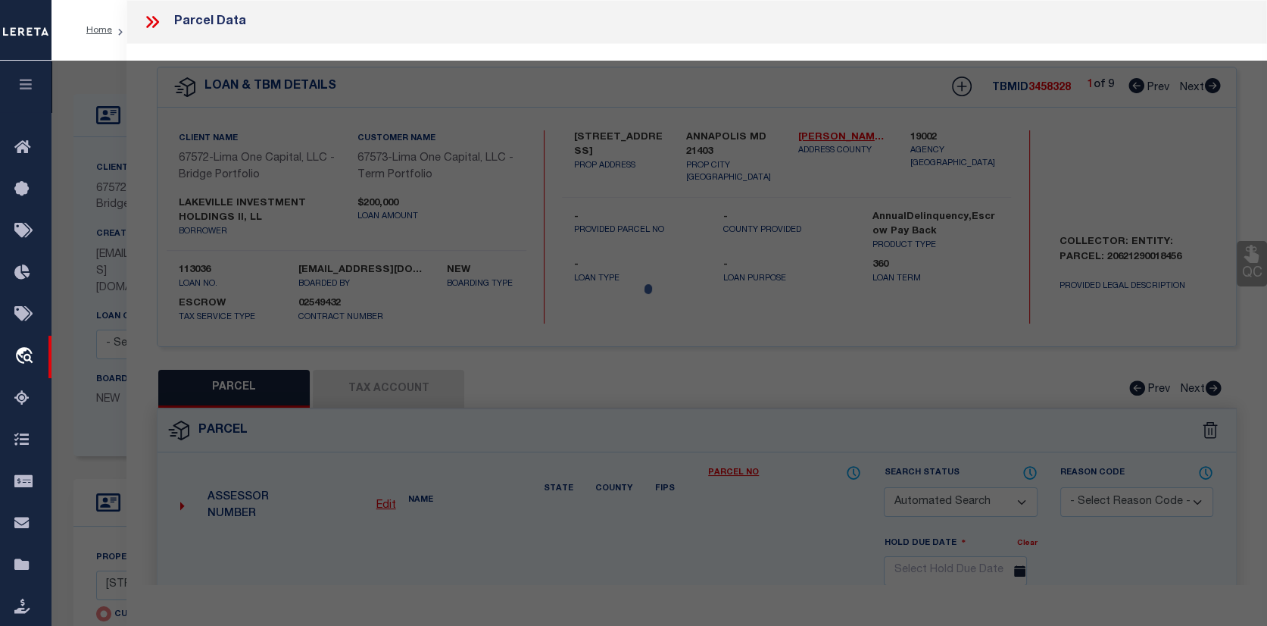
checkbox input "false"
select select "CP"
select select "AGW"
select select
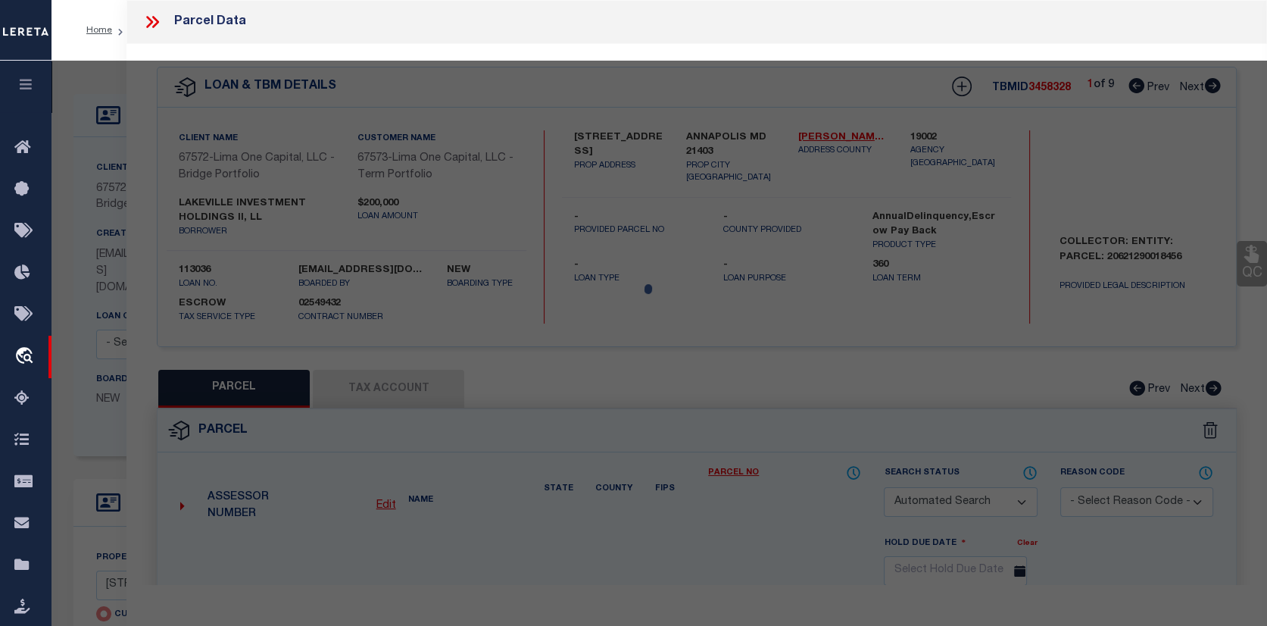
type input "16 SILVERWOOD CIRCLE, UNIT 4"
checkbox input "false"
type input "ANNAPOLIS MD 21403"
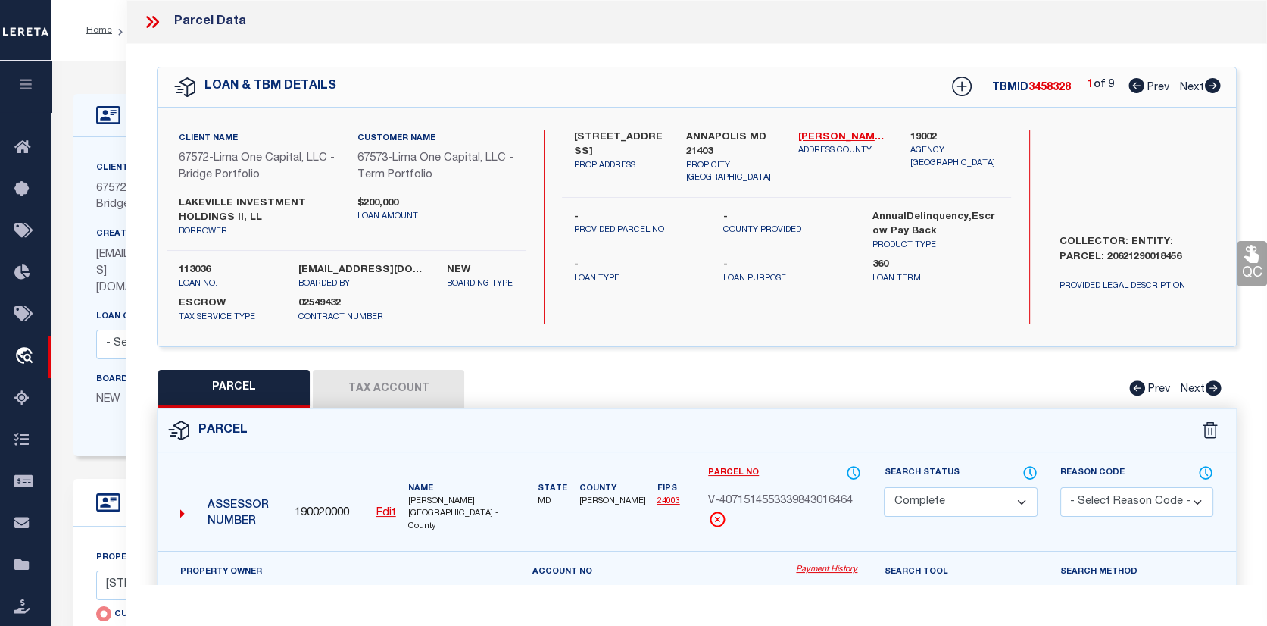
click at [395, 392] on button "Tax Account" at bounding box center [388, 389] width 151 height 38
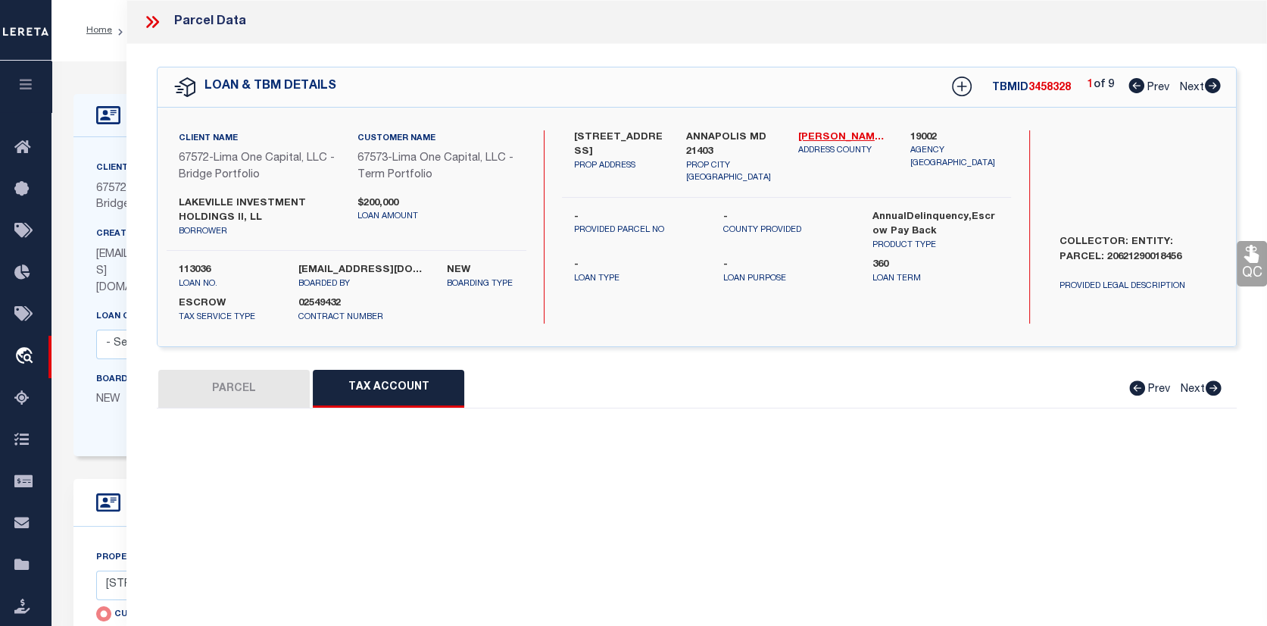
select select "100"
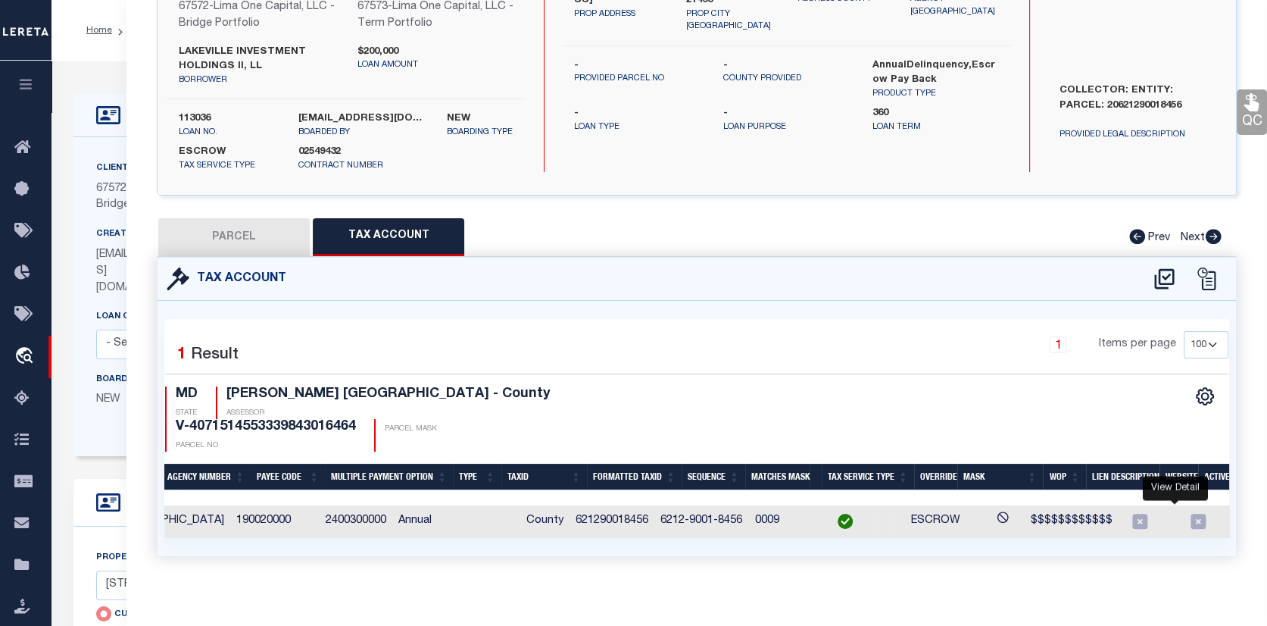
click at [1243, 513] on icon "" at bounding box center [1250, 520] width 15 height 15
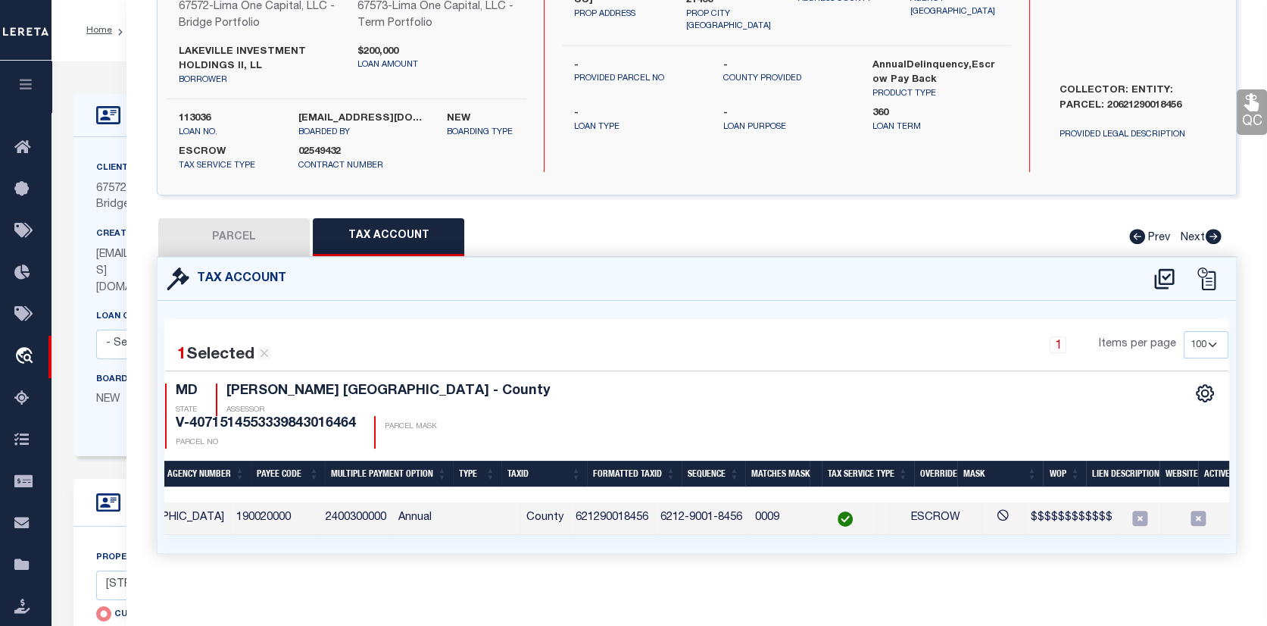
scroll to position [148, 0]
